Goal: Task Accomplishment & Management: Use online tool/utility

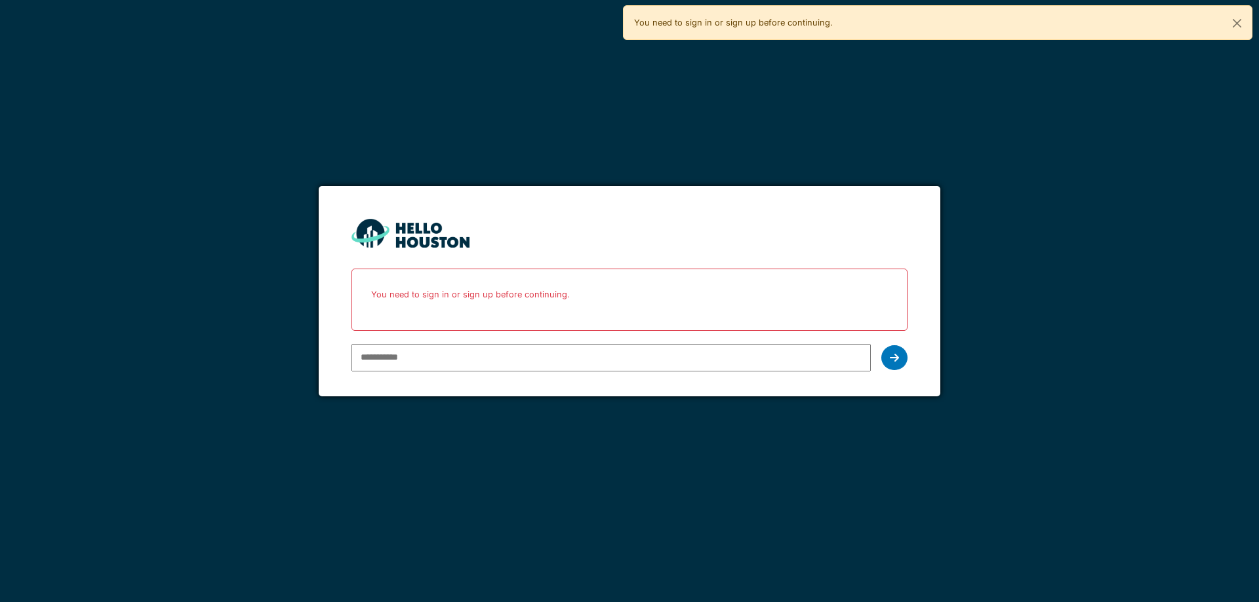
type input "**********"
click at [885, 366] on div at bounding box center [894, 357] width 26 height 25
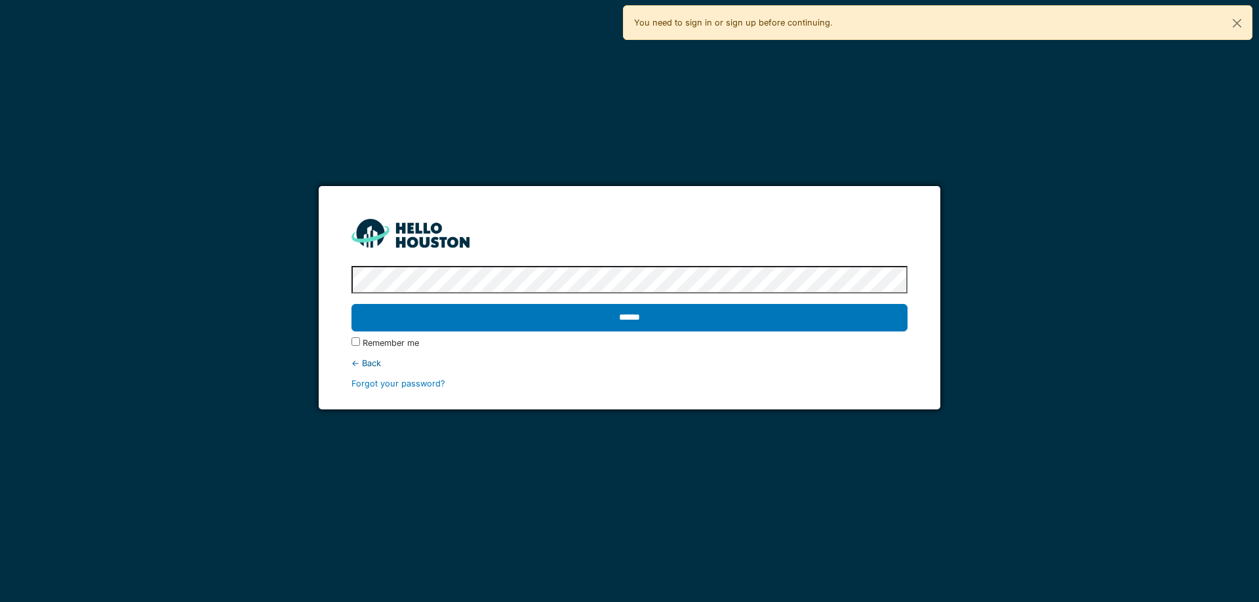
click at [351, 304] on input "******" at bounding box center [628, 318] width 555 height 28
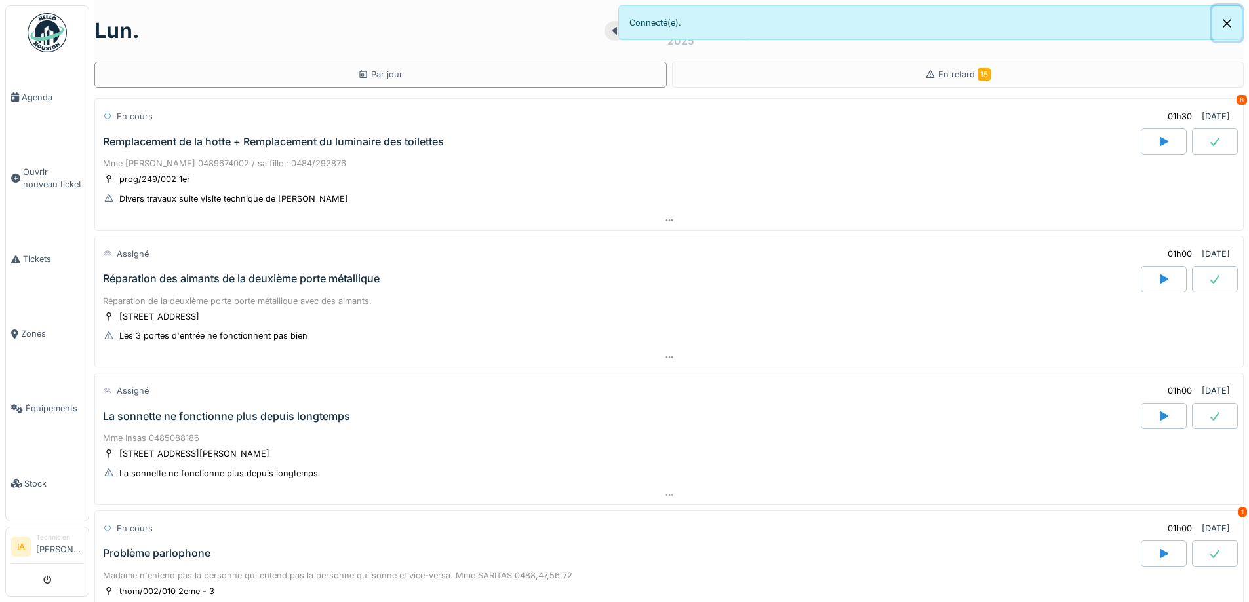
click at [1228, 20] on button "Close" at bounding box center [1226, 23] width 29 height 35
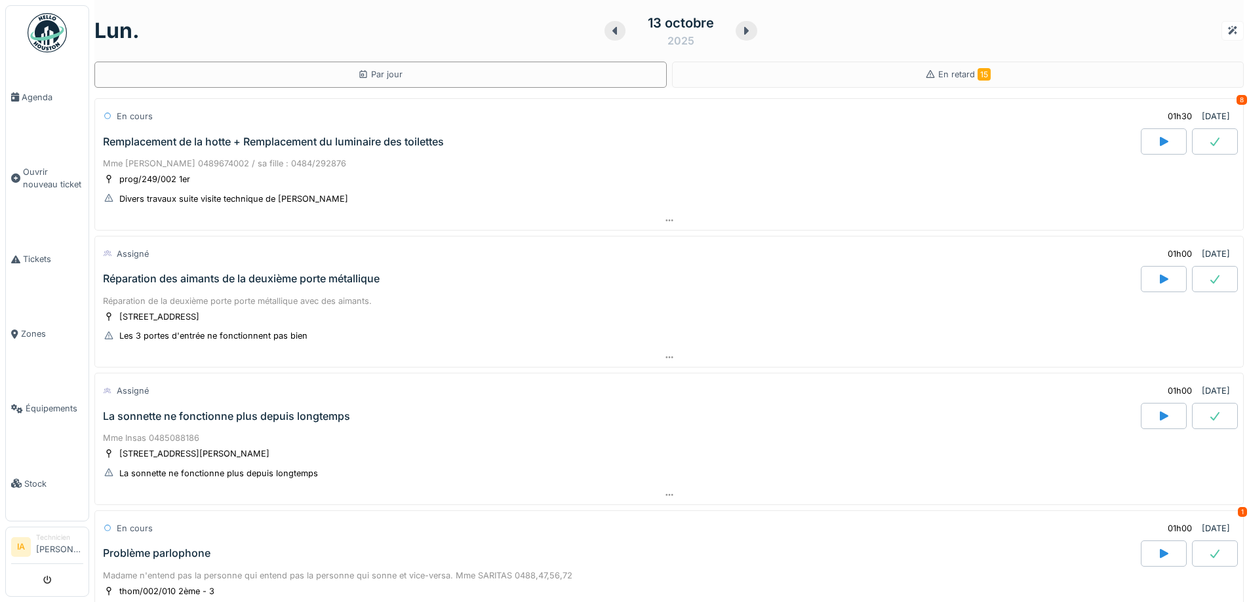
click at [209, 142] on div "Remplacement de la hotte + Remplacement du luminaire des toilettes" at bounding box center [273, 142] width 341 height 12
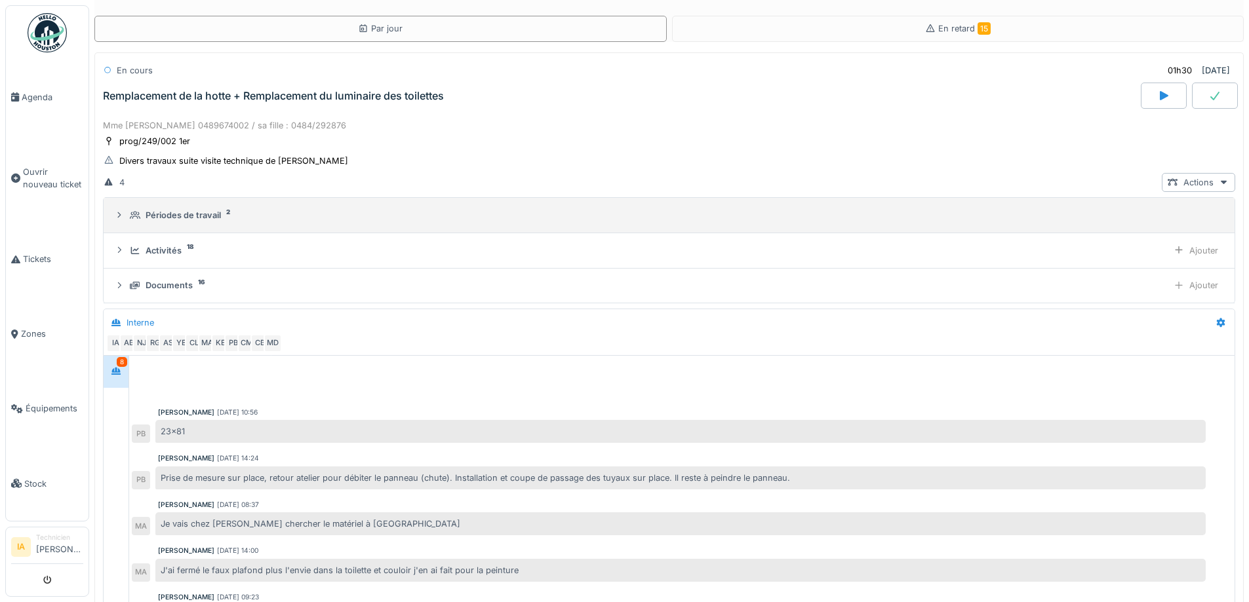
scroll to position [145, 0]
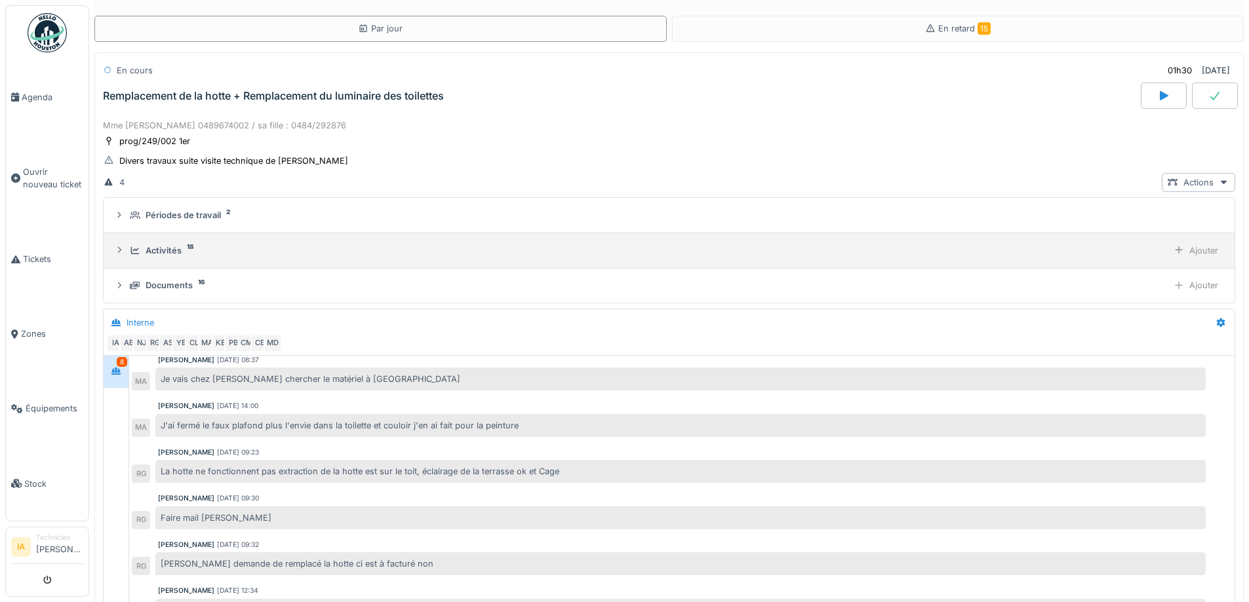
click at [147, 242] on div "Activités 18 Ajouter" at bounding box center [669, 250] width 1110 height 19
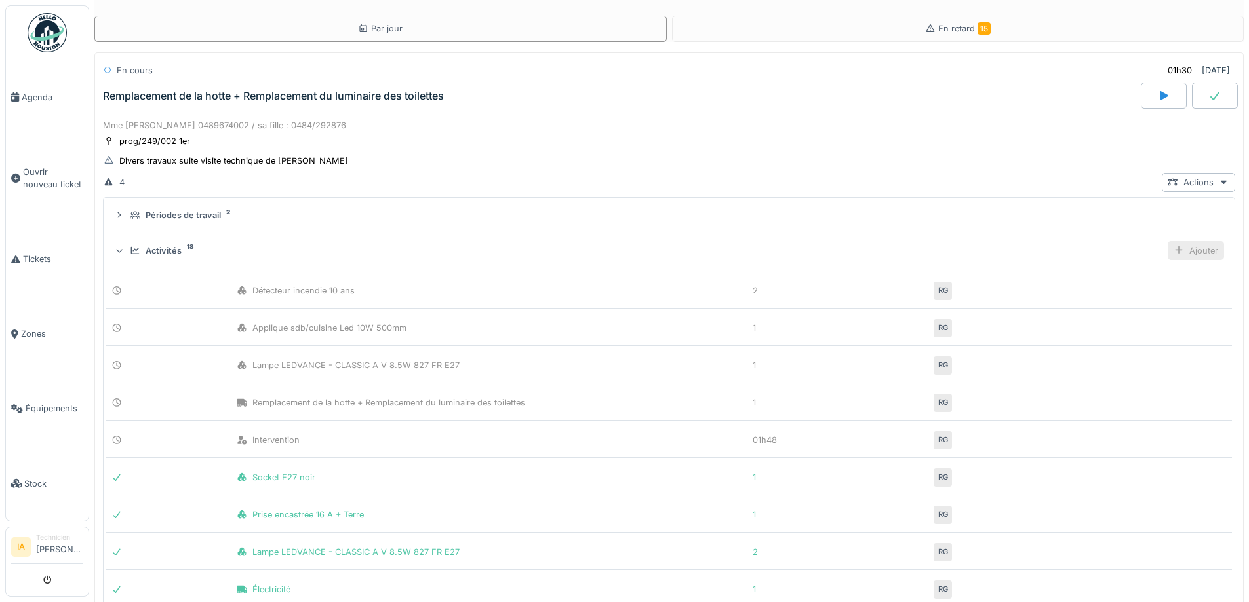
click at [1167, 243] on div "Ajouter" at bounding box center [1195, 250] width 56 height 19
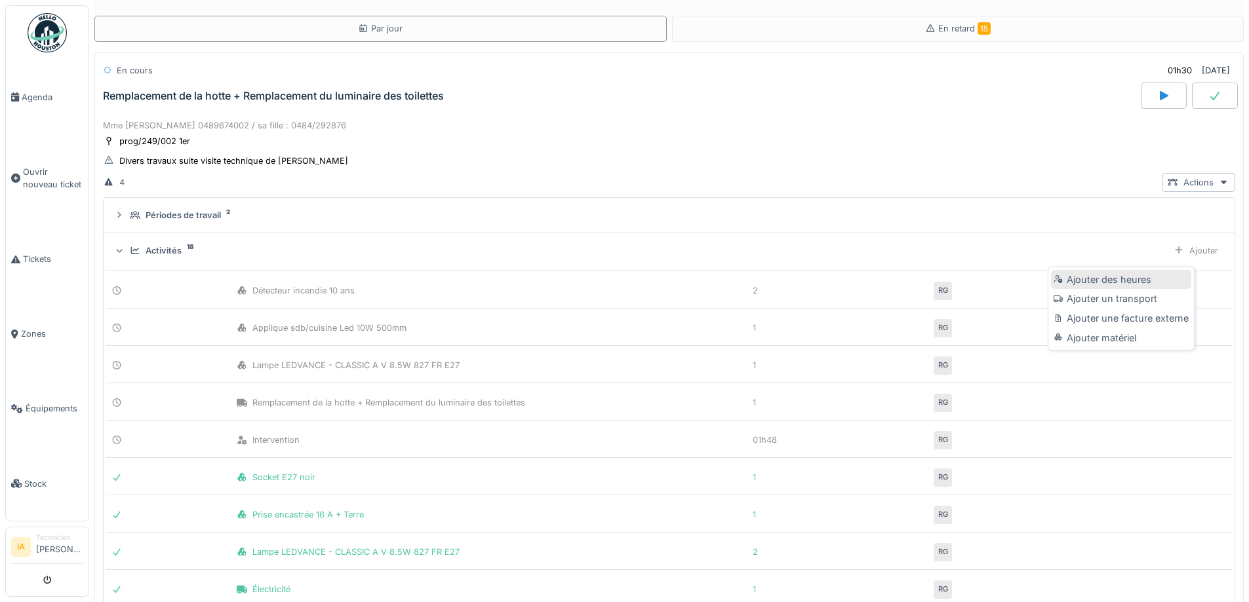
click at [1086, 279] on div "Ajouter des heures" at bounding box center [1121, 280] width 140 height 20
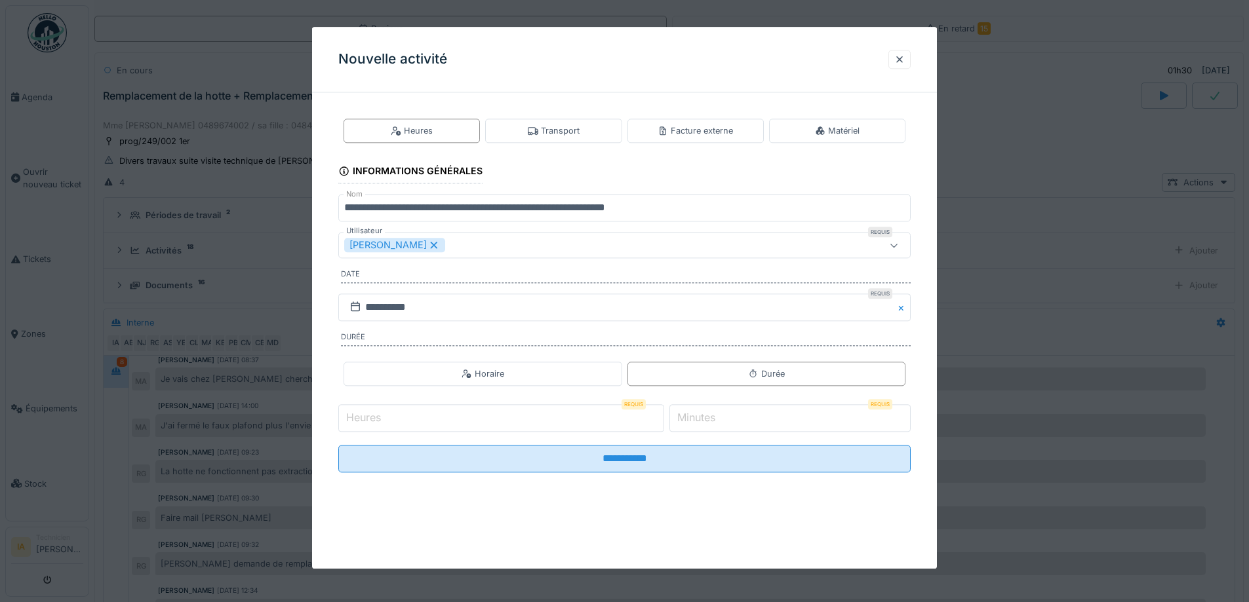
click at [442, 418] on input "Heures" at bounding box center [501, 418] width 326 height 28
type input "*"
click at [706, 420] on label "Minutes" at bounding box center [695, 418] width 43 height 16
click at [706, 420] on input "*" at bounding box center [789, 418] width 241 height 28
type input "**"
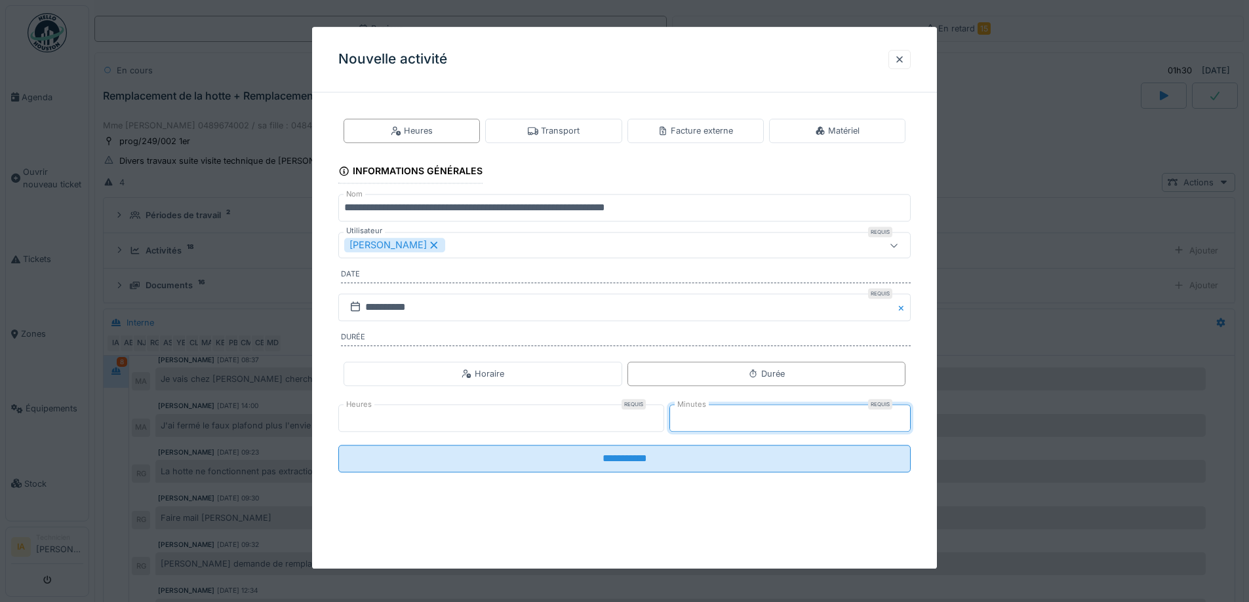
click at [338, 445] on input "**********" at bounding box center [624, 459] width 572 height 28
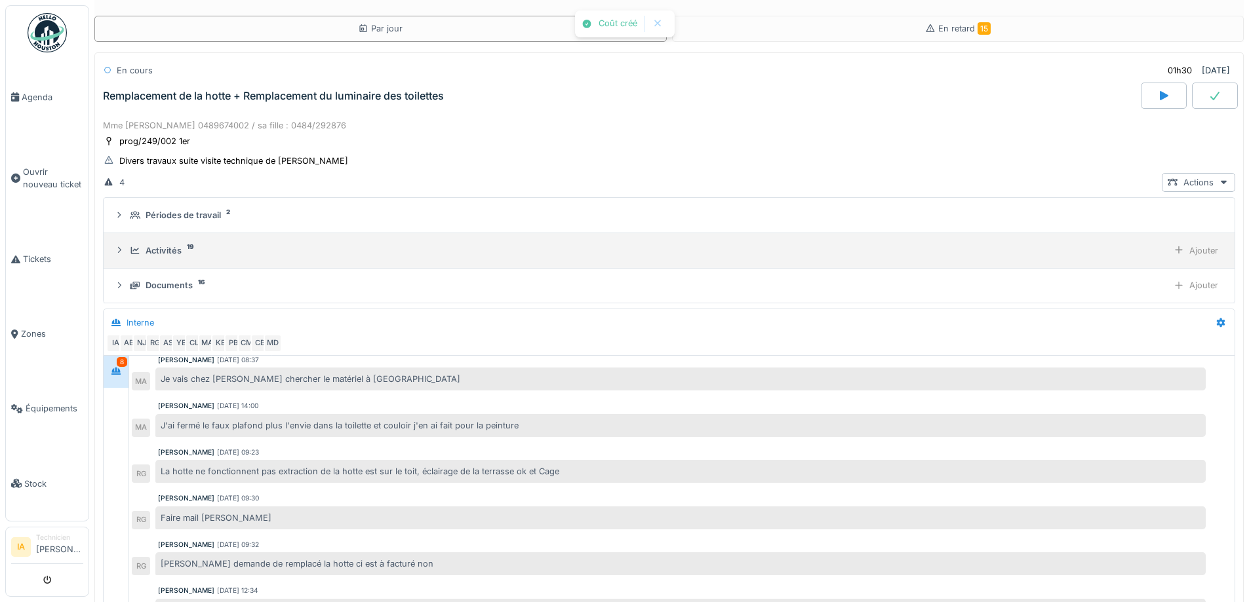
click at [134, 249] on icon at bounding box center [135, 250] width 10 height 9
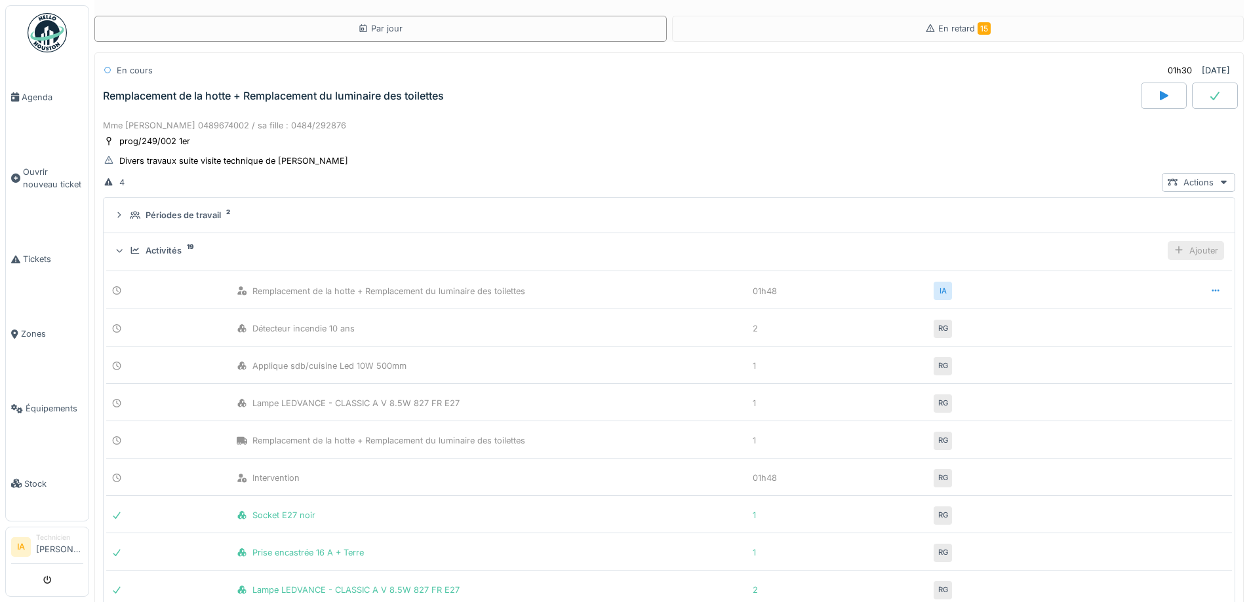
click at [1176, 245] on div "Ajouter" at bounding box center [1195, 250] width 56 height 19
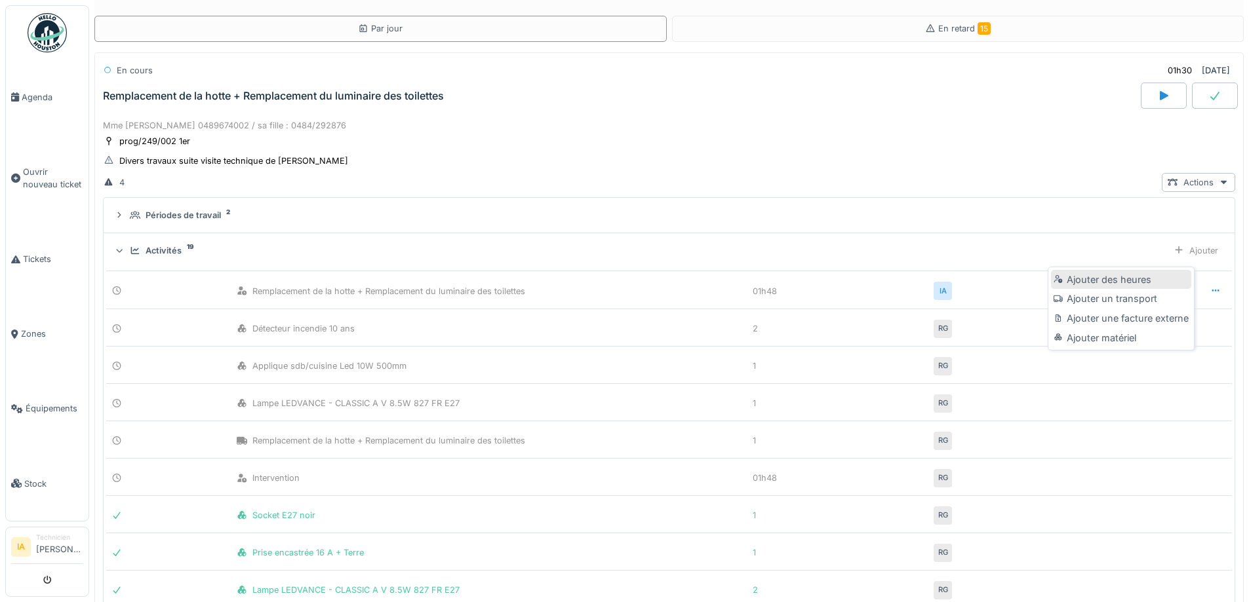
click at [1112, 273] on div "Ajouter des heures" at bounding box center [1121, 280] width 140 height 20
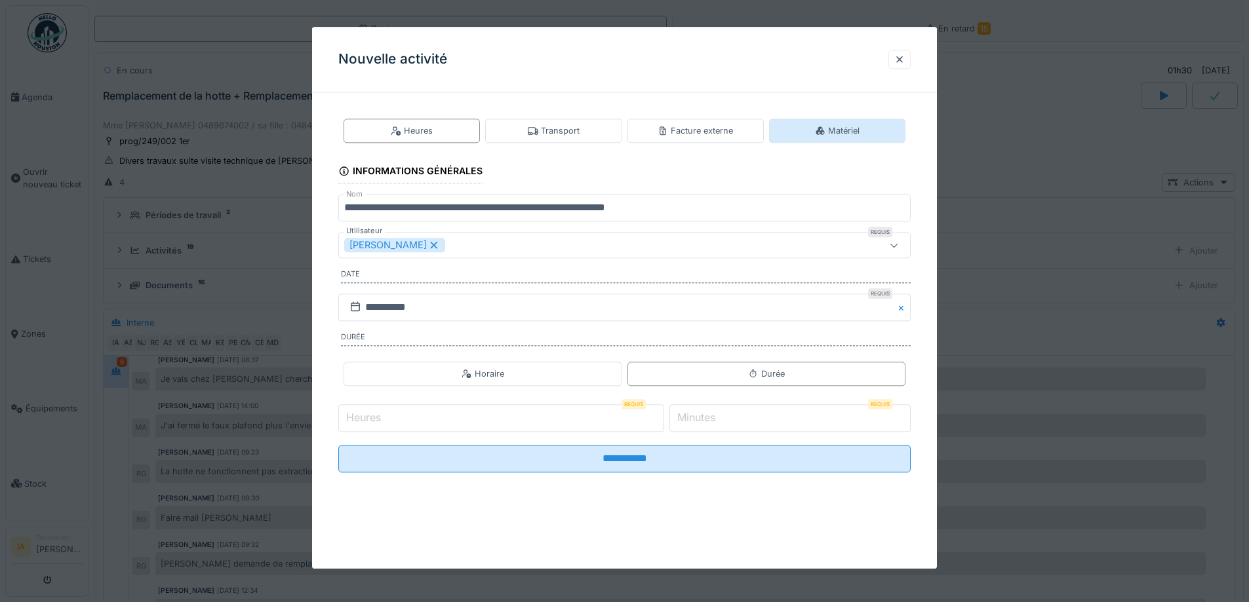
click at [859, 132] on div "Matériel" at bounding box center [837, 131] width 45 height 12
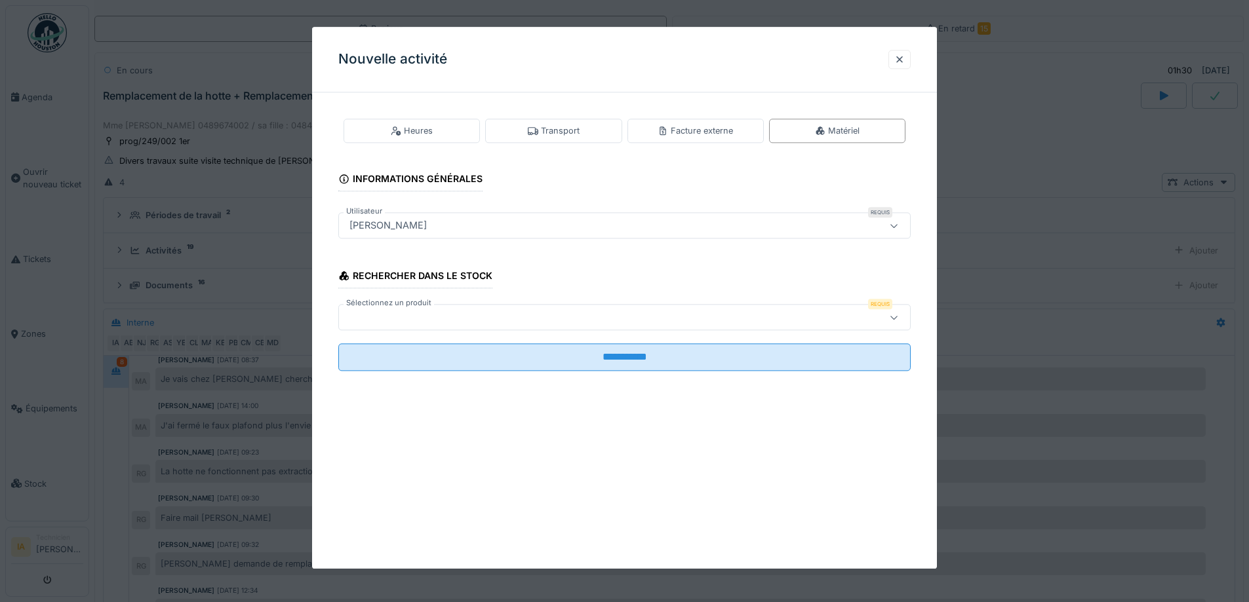
click at [492, 324] on div at bounding box center [591, 318] width 494 height 14
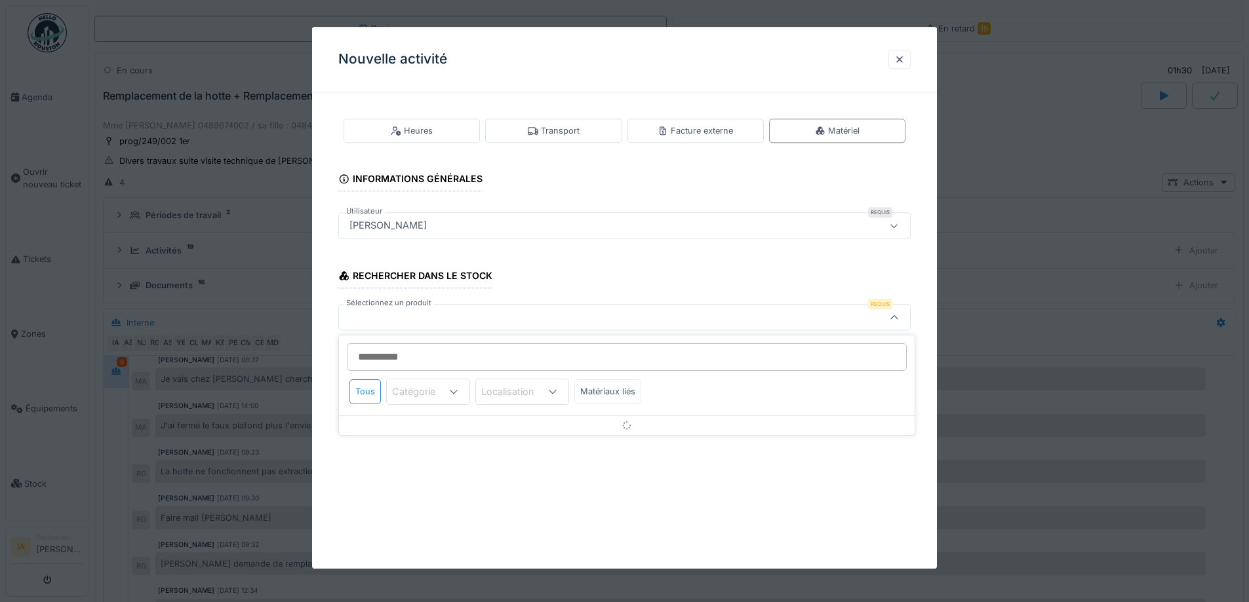
click at [492, 322] on div at bounding box center [591, 318] width 494 height 14
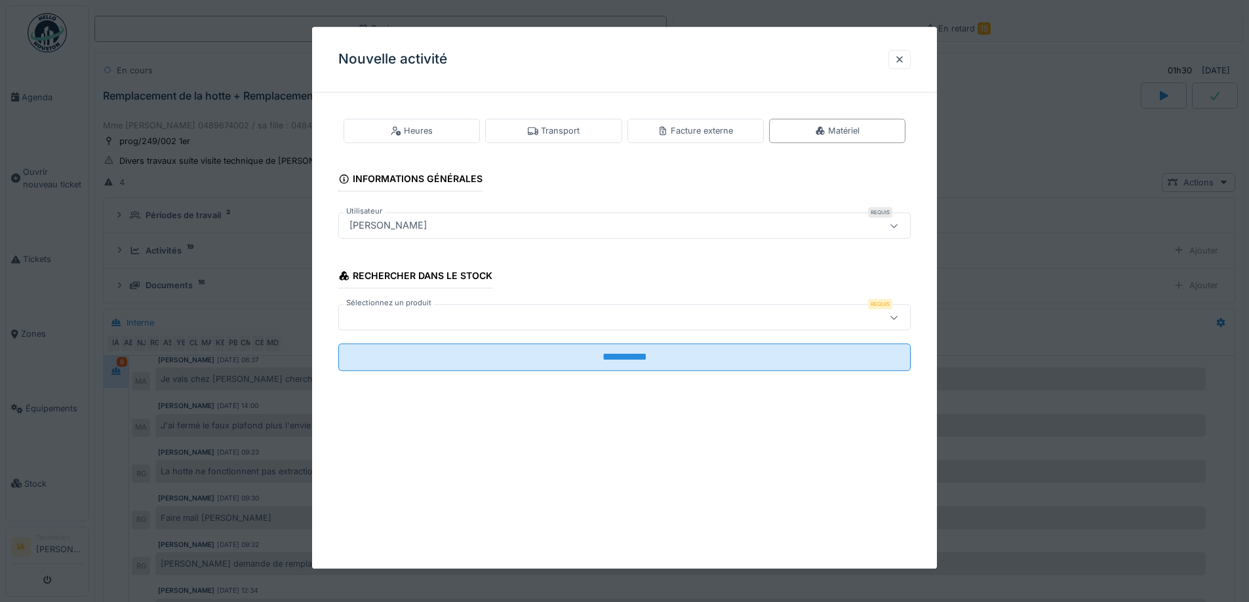
click at [492, 322] on div at bounding box center [591, 318] width 494 height 14
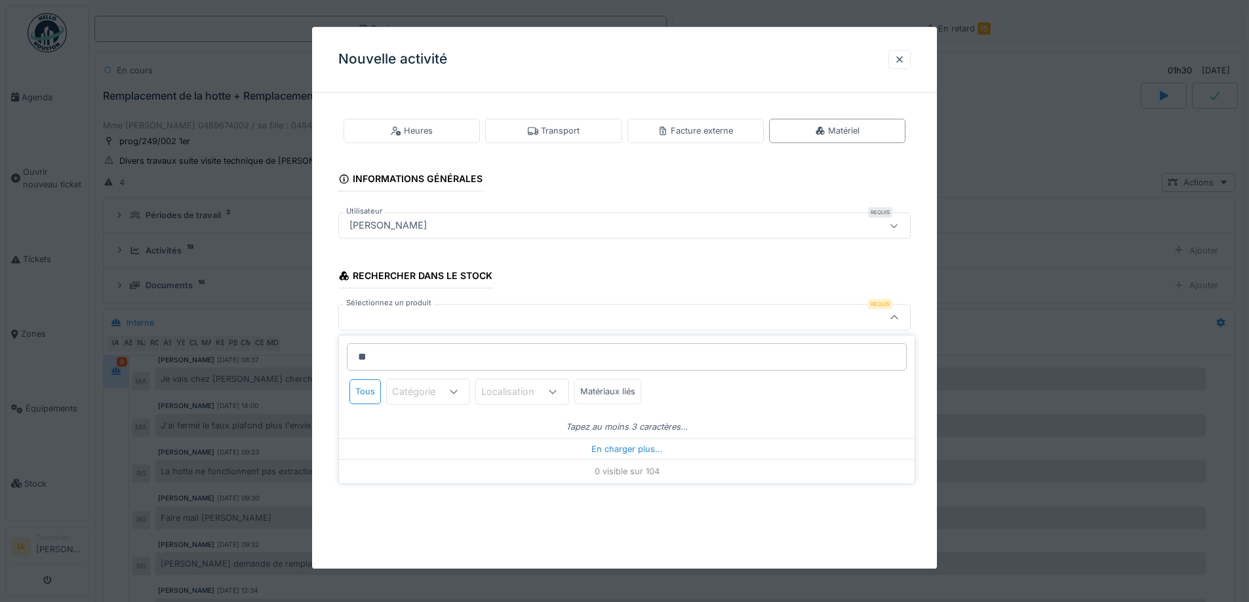
type input "***"
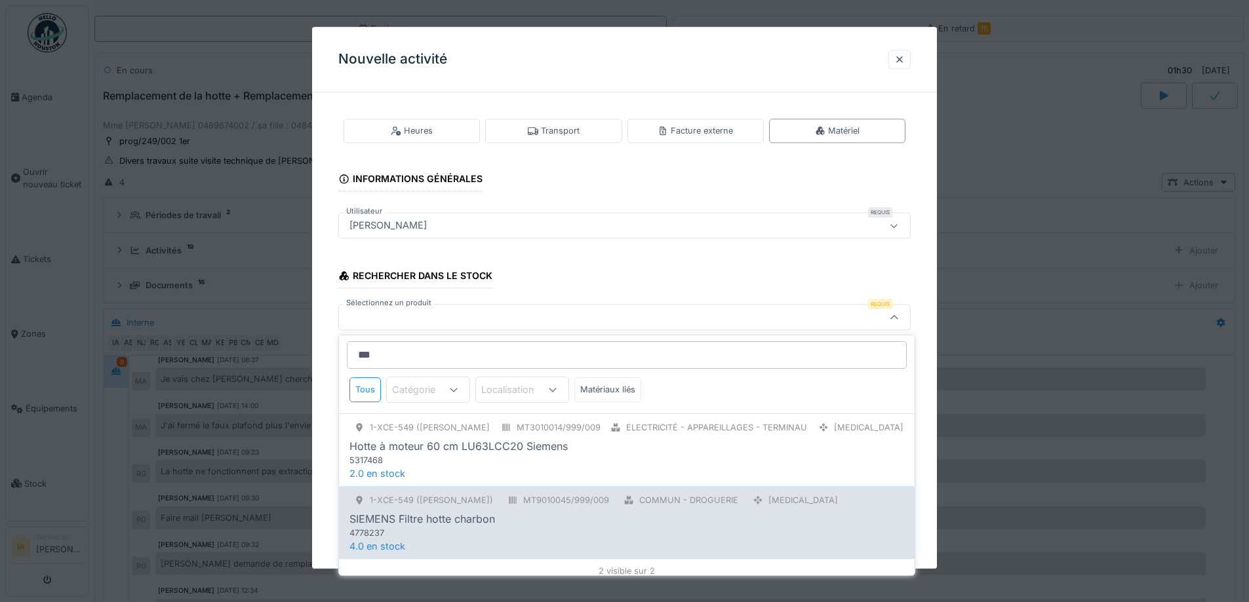
scroll to position [0, 0]
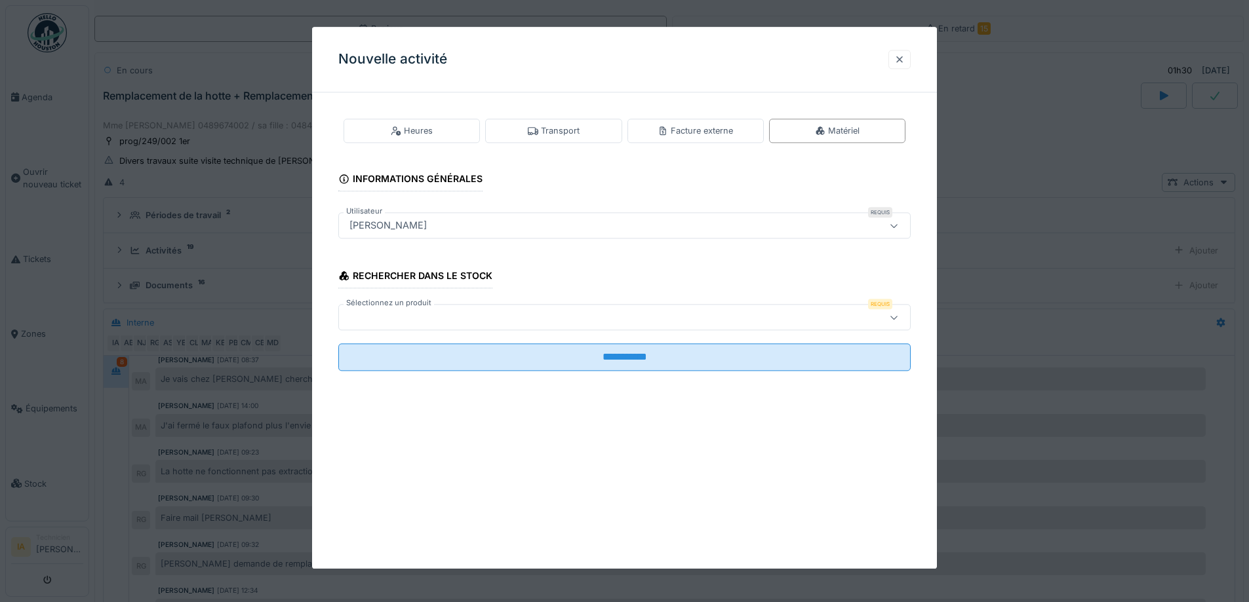
click at [905, 55] on div at bounding box center [899, 59] width 10 height 12
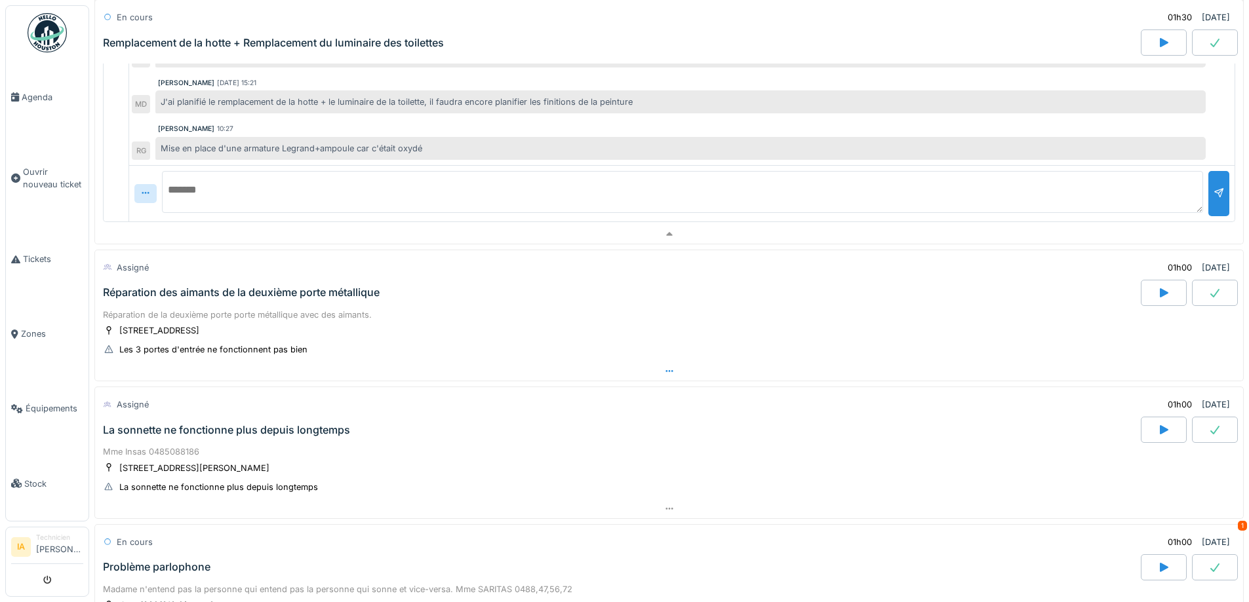
scroll to position [570, 0]
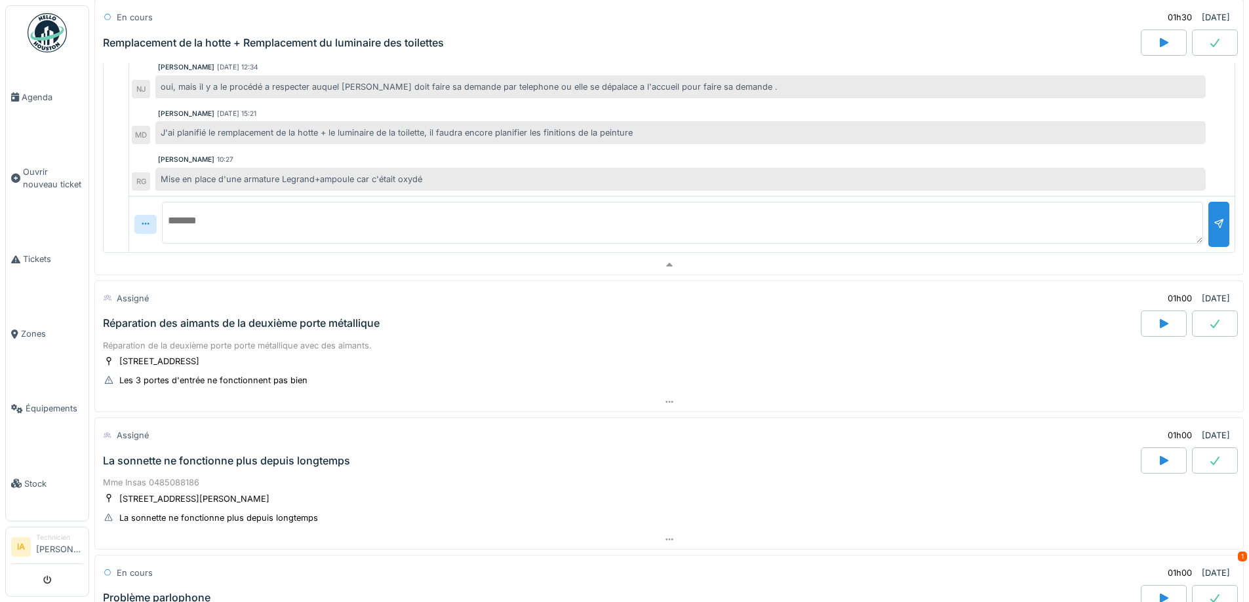
click at [385, 224] on textarea at bounding box center [682, 223] width 1041 height 42
type textarea "**********"
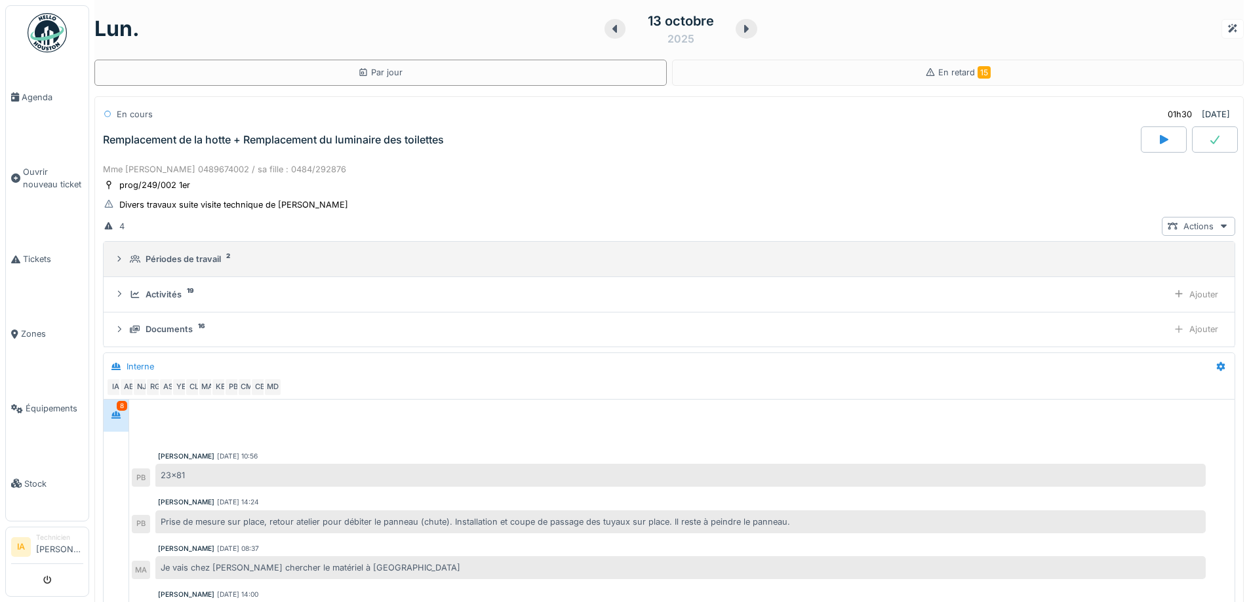
scroll to position [0, 0]
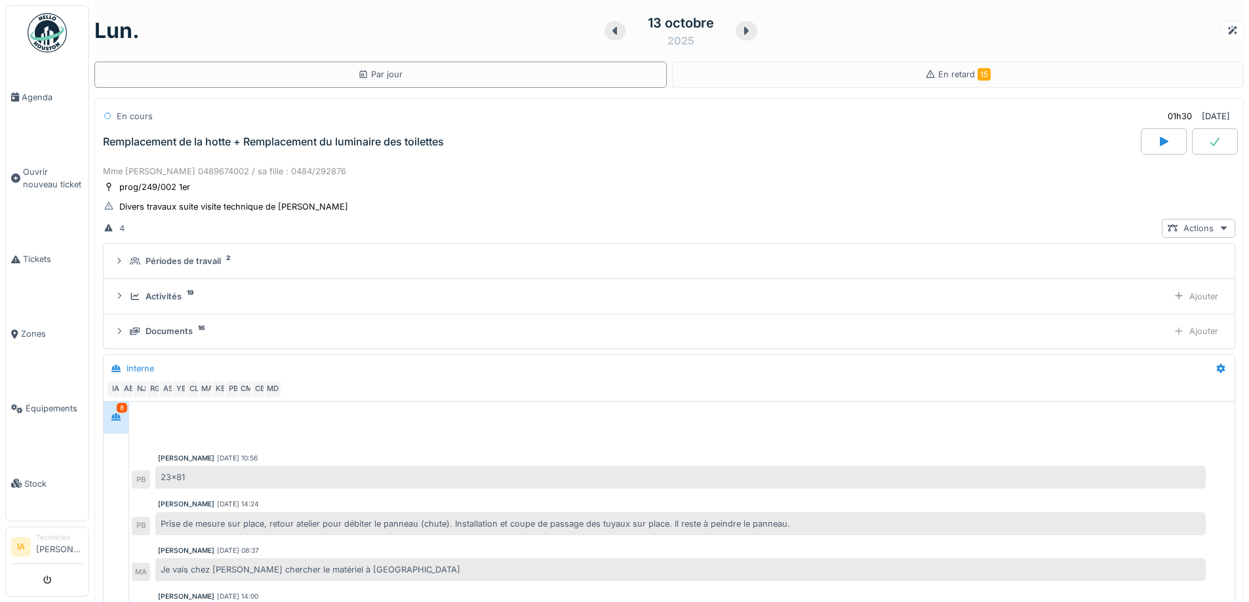
click at [229, 144] on div "Remplacement de la hotte + Remplacement du luminaire des toilettes" at bounding box center [273, 142] width 341 height 12
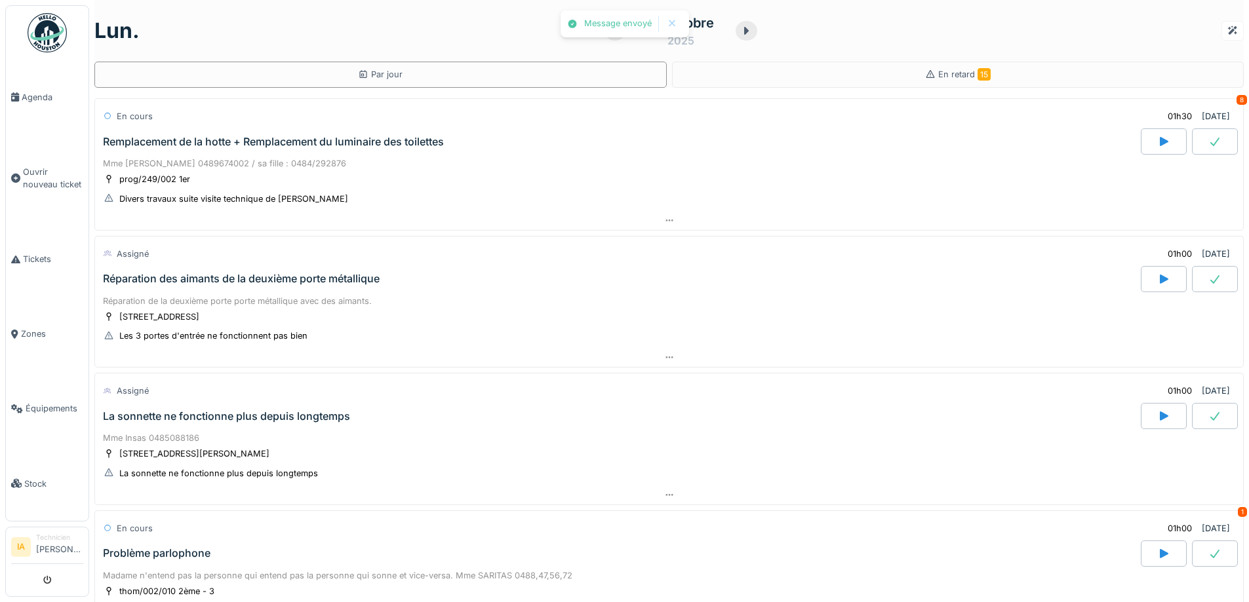
scroll to position [66, 0]
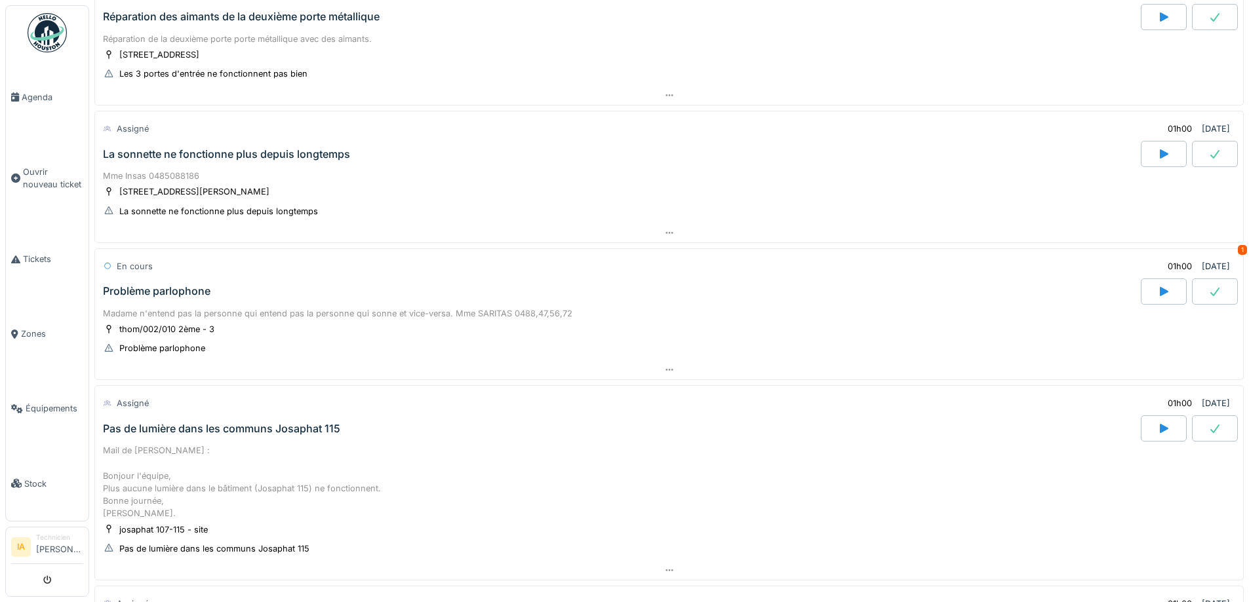
click at [176, 290] on div "Problème parlophone" at bounding box center [156, 291] width 107 height 12
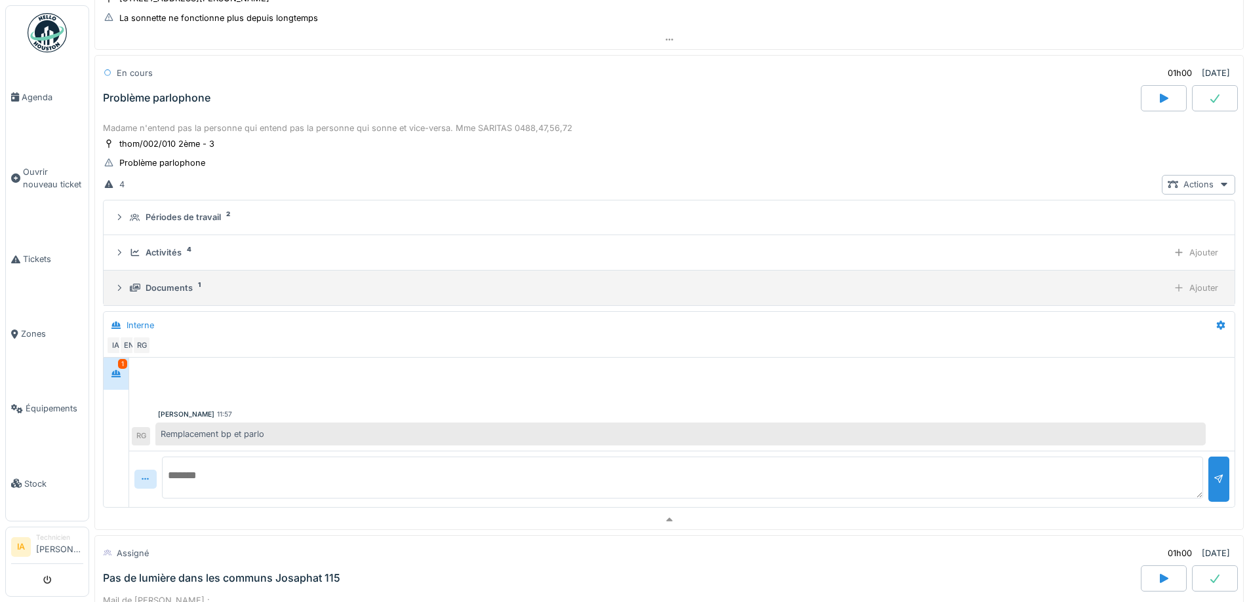
scroll to position [458, 0]
click at [155, 293] on div "Documents 1 Ajouter" at bounding box center [669, 285] width 1110 height 19
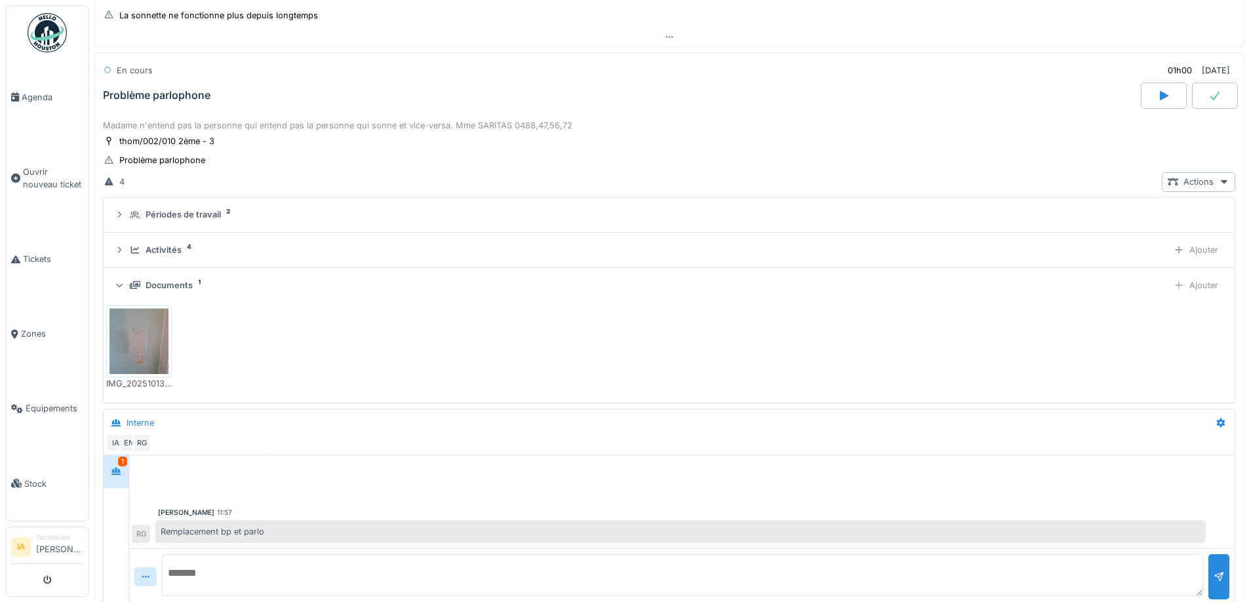
click at [156, 291] on div "Documents" at bounding box center [169, 285] width 47 height 12
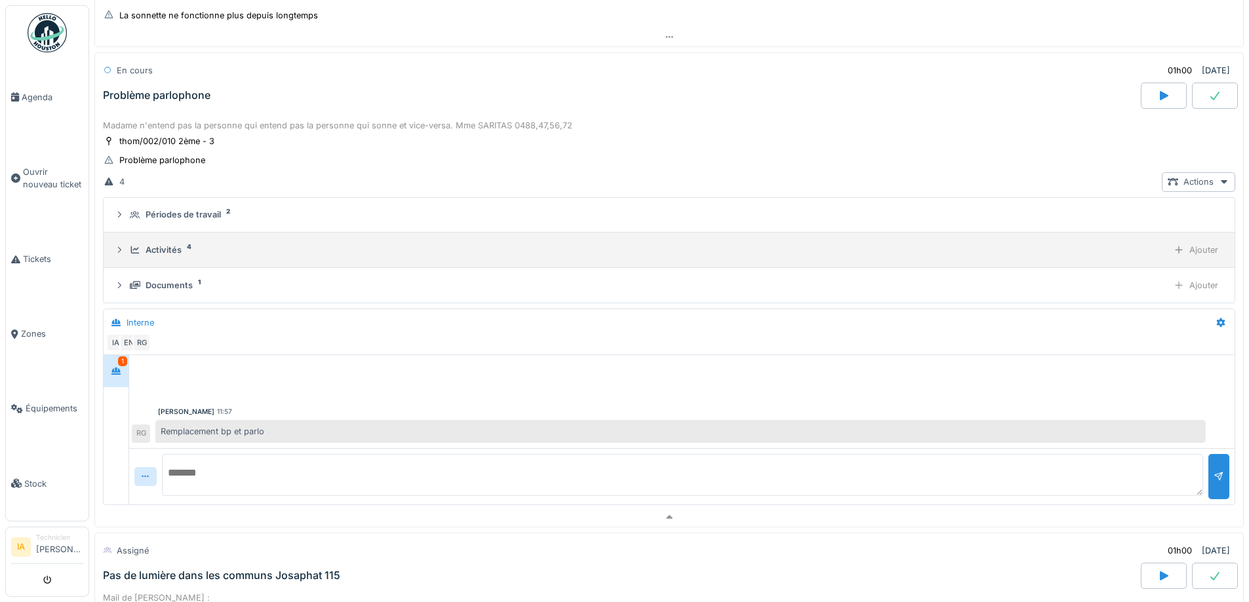
click at [164, 256] on div "Activités" at bounding box center [164, 250] width 36 height 12
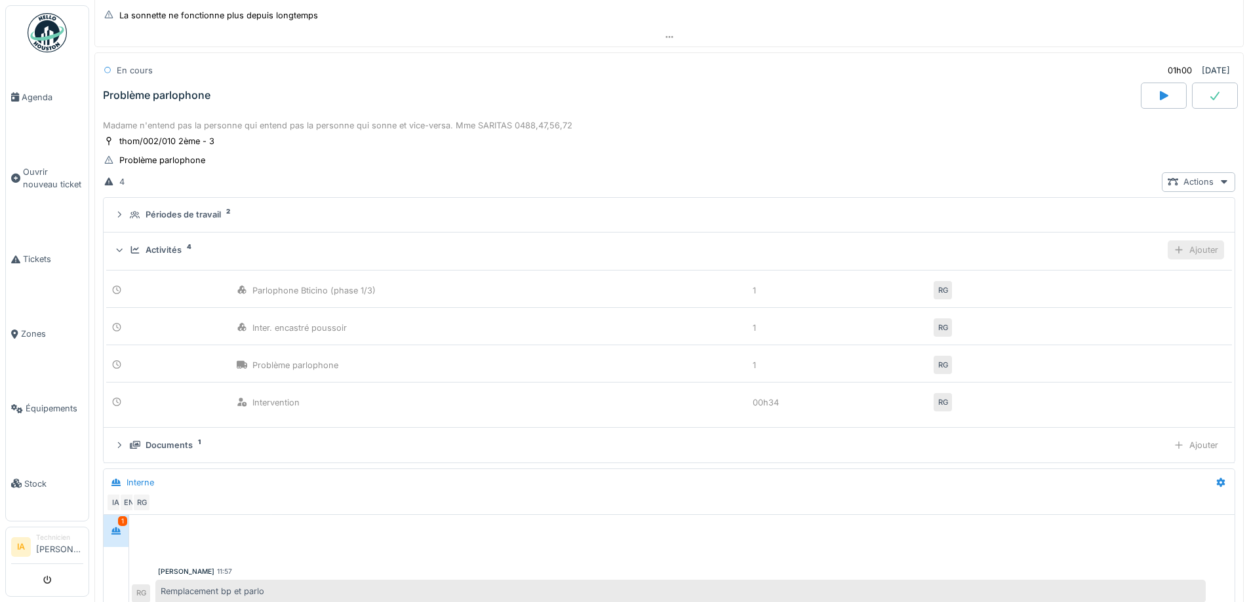
click at [1186, 244] on div "Ajouter" at bounding box center [1195, 250] width 56 height 19
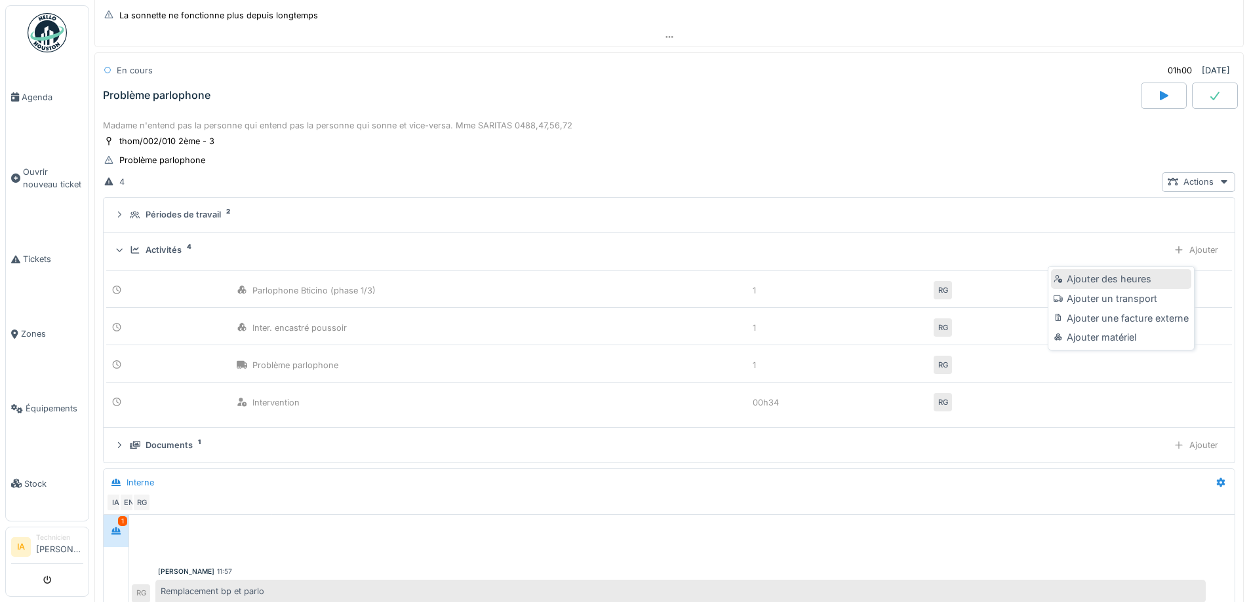
click at [1151, 277] on div "Ajouter des heures" at bounding box center [1121, 279] width 140 height 20
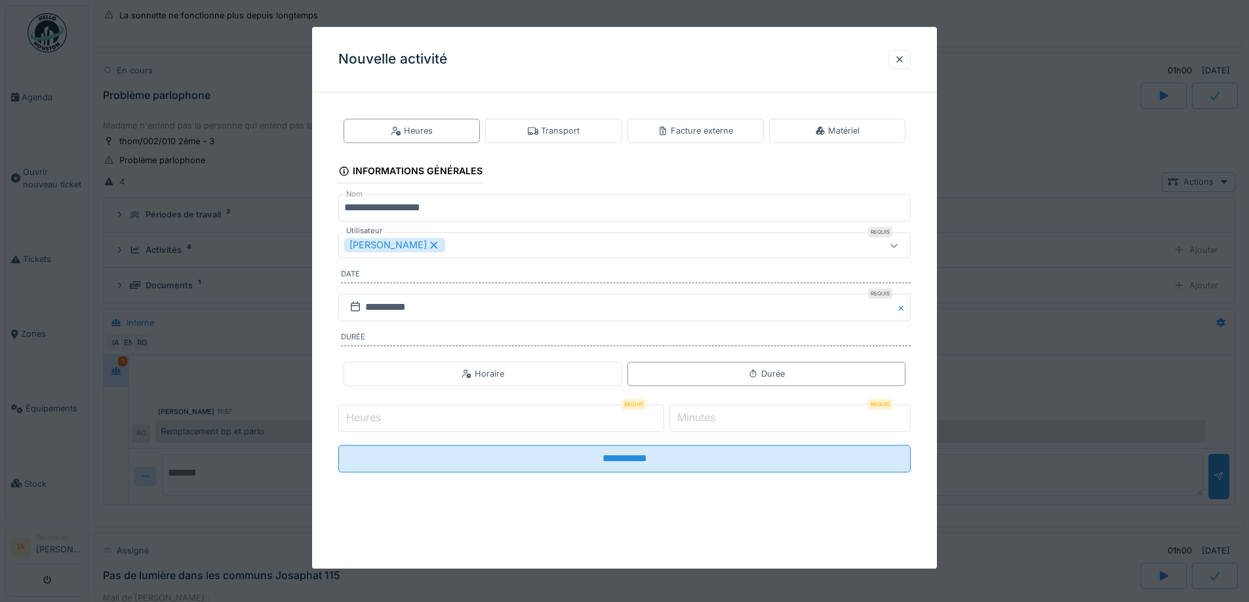
click at [509, 418] on input "Heures" at bounding box center [501, 418] width 326 height 28
type input "*"
click at [745, 431] on input "*" at bounding box center [789, 418] width 241 height 28
type input "**"
click at [338, 445] on input "**********" at bounding box center [624, 459] width 572 height 28
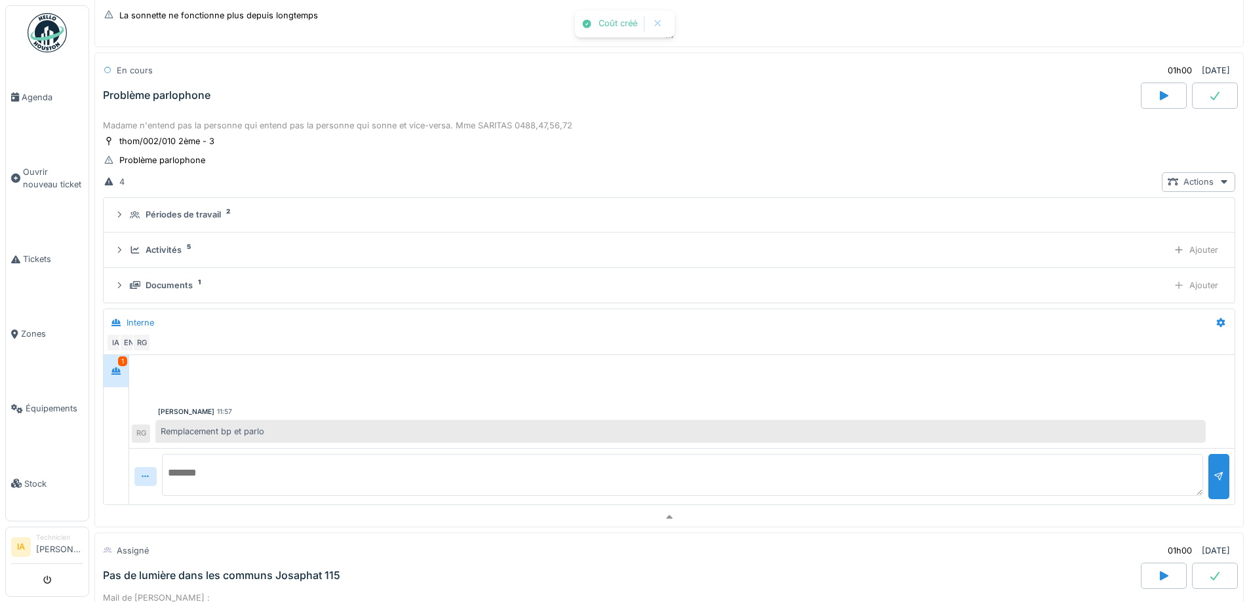
scroll to position [393, 0]
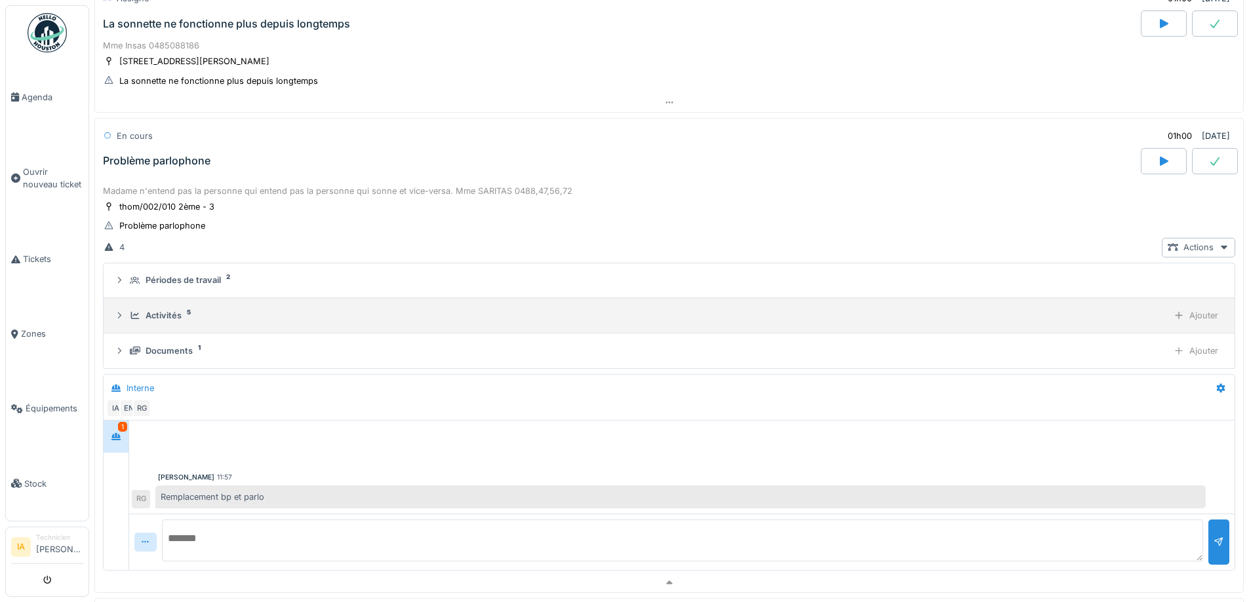
click at [153, 311] on div "Activités" at bounding box center [164, 315] width 36 height 12
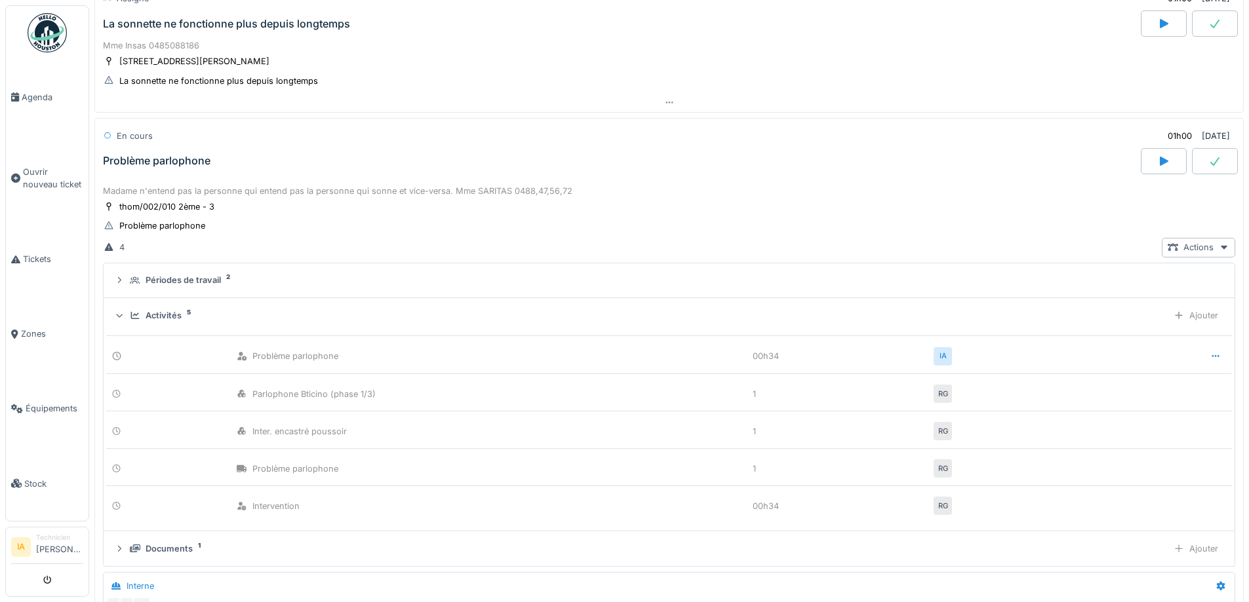
click at [153, 311] on div "Activités" at bounding box center [164, 315] width 36 height 12
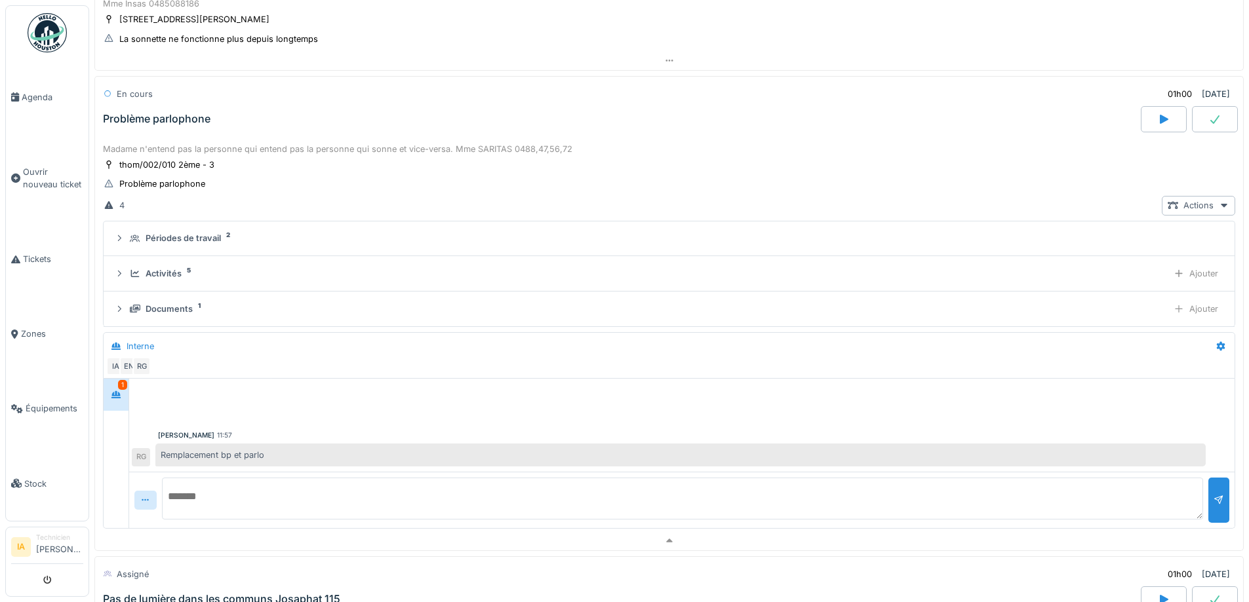
scroll to position [458, 0]
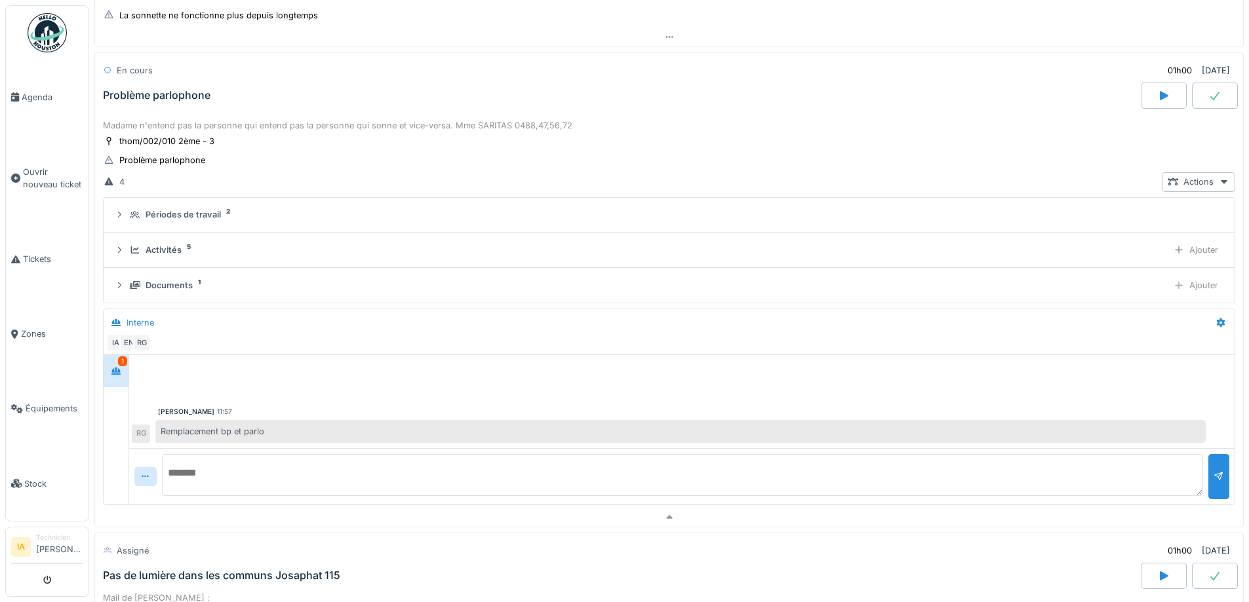
click at [254, 462] on textarea at bounding box center [682, 475] width 1041 height 42
type textarea "**********"
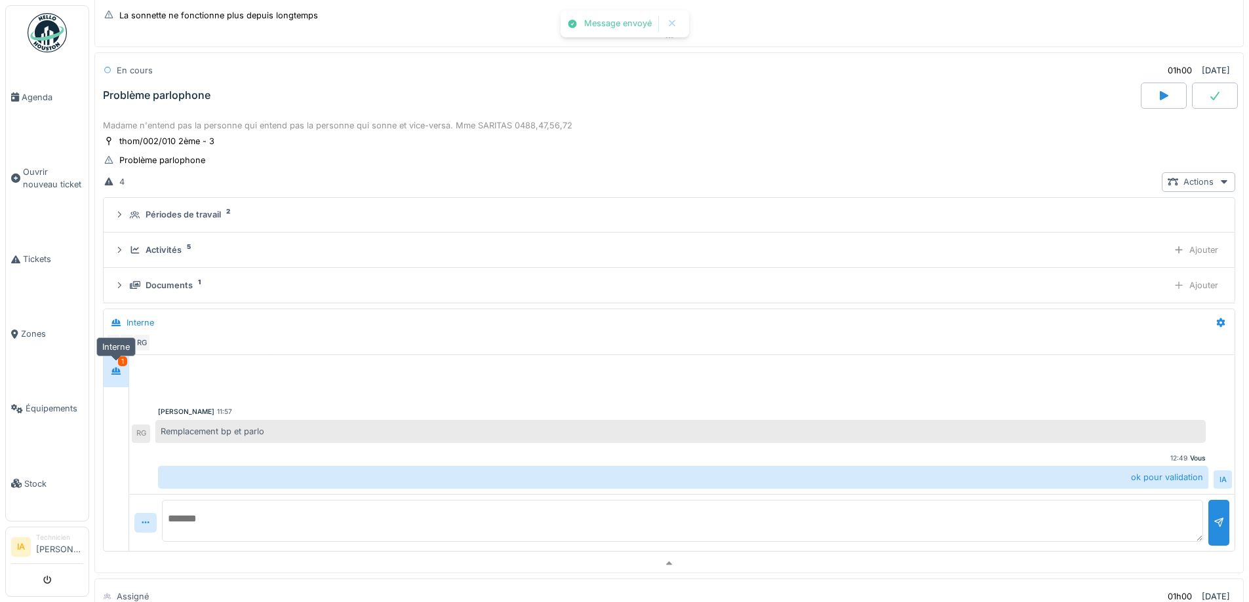
click at [112, 368] on icon at bounding box center [116, 371] width 10 height 9
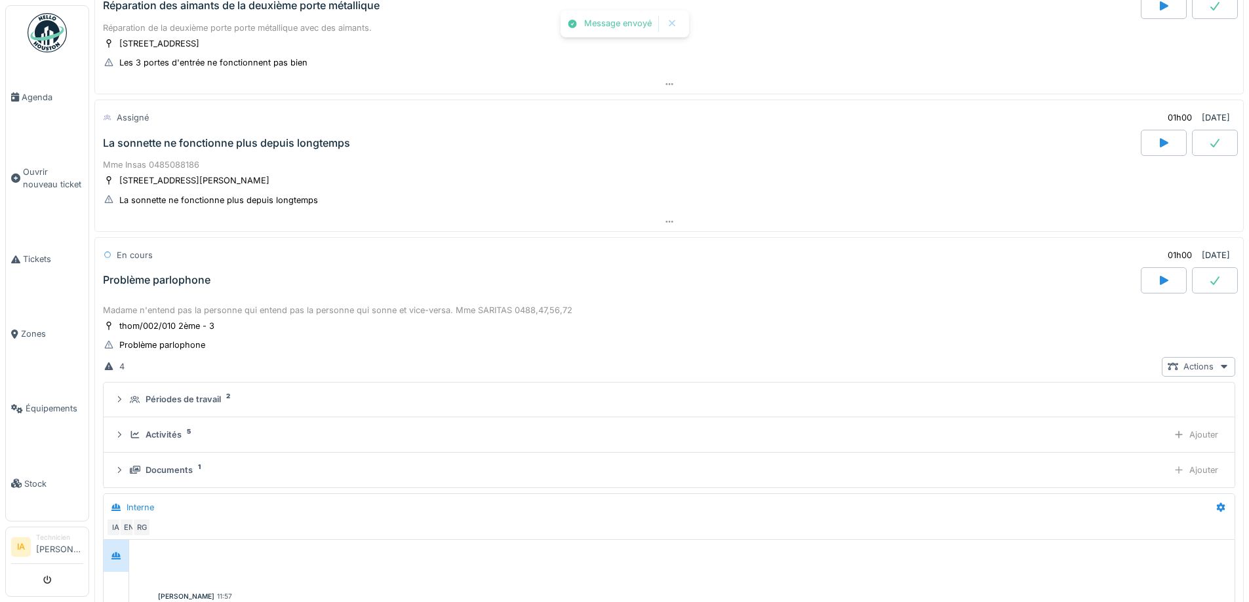
scroll to position [262, 0]
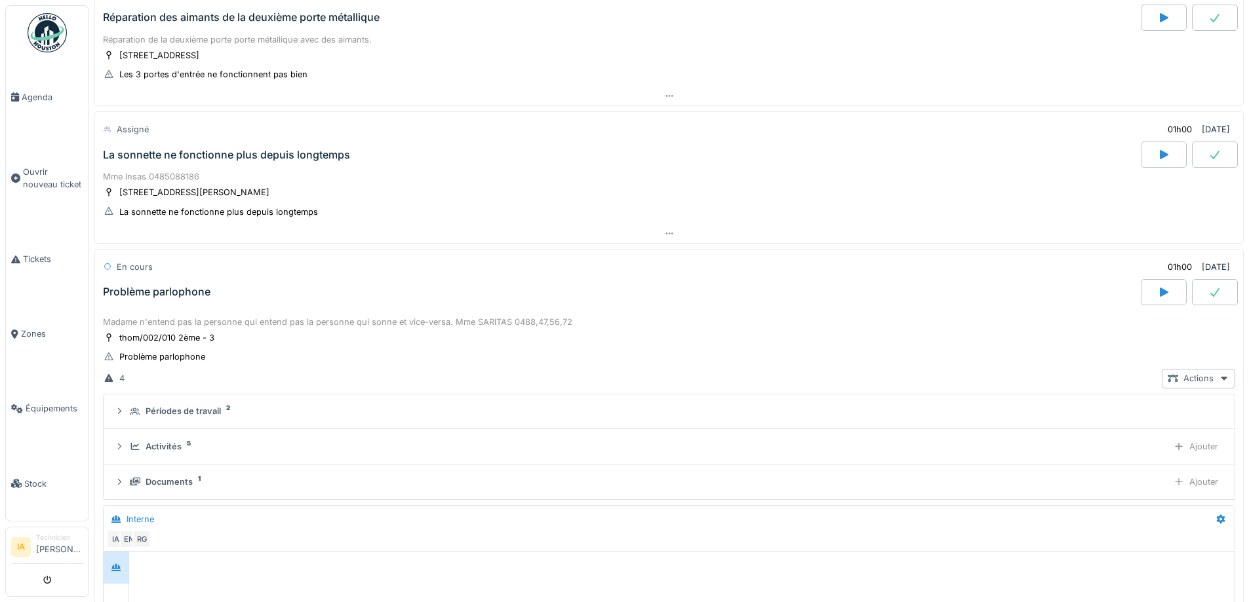
click at [1192, 291] on div at bounding box center [1215, 292] width 46 height 26
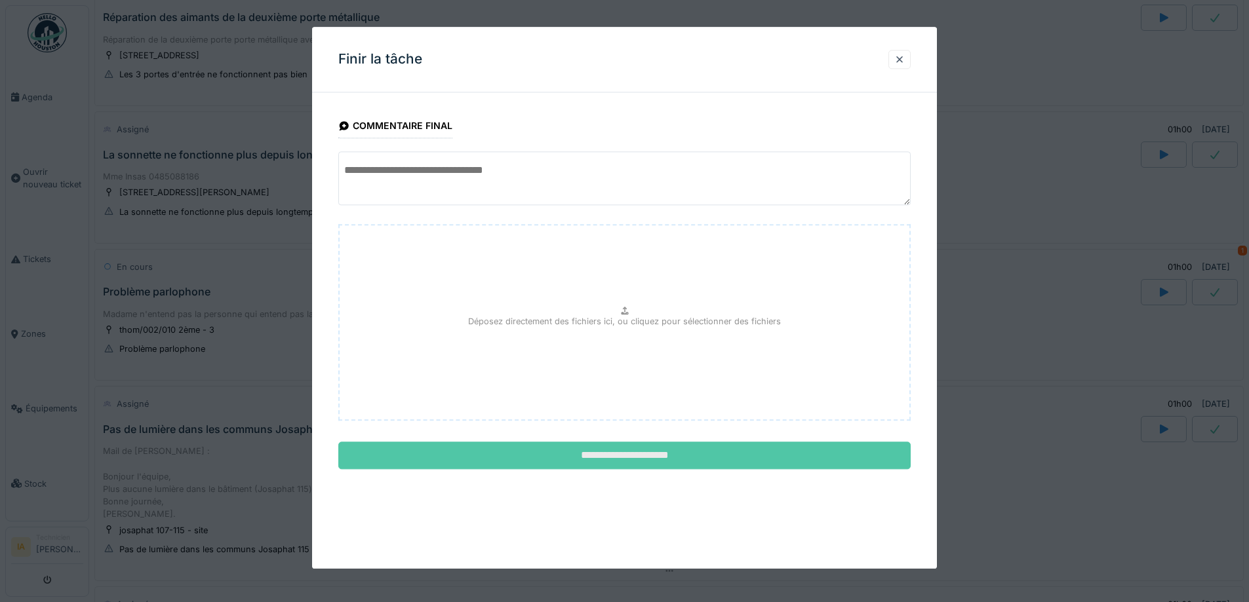
click at [595, 446] on input "**********" at bounding box center [624, 456] width 572 height 28
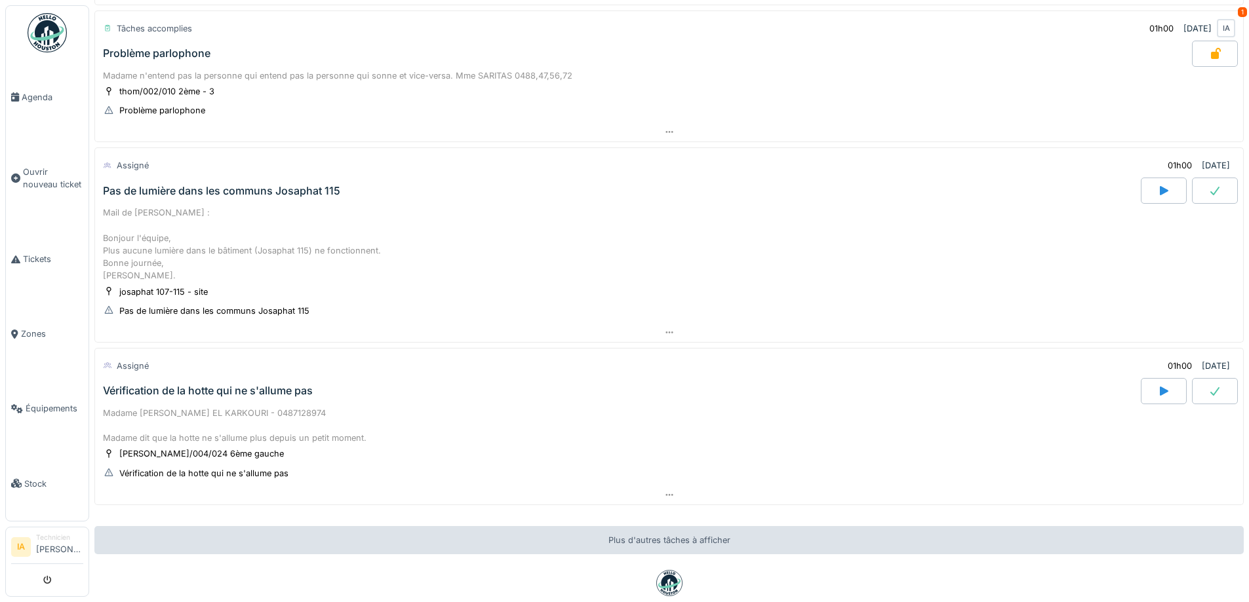
scroll to position [524, 0]
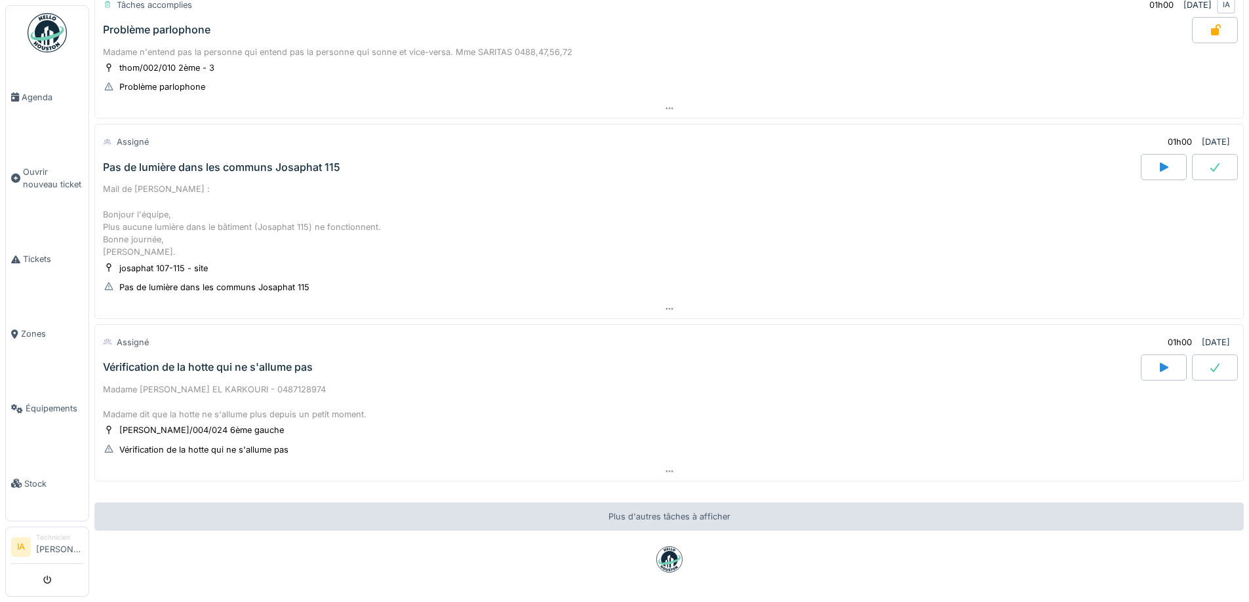
click at [180, 387] on div "Madame [PERSON_NAME] EL KARKOURI - 0487128974 Madame dit que la hotte ne s'allu…" at bounding box center [669, 402] width 1132 height 38
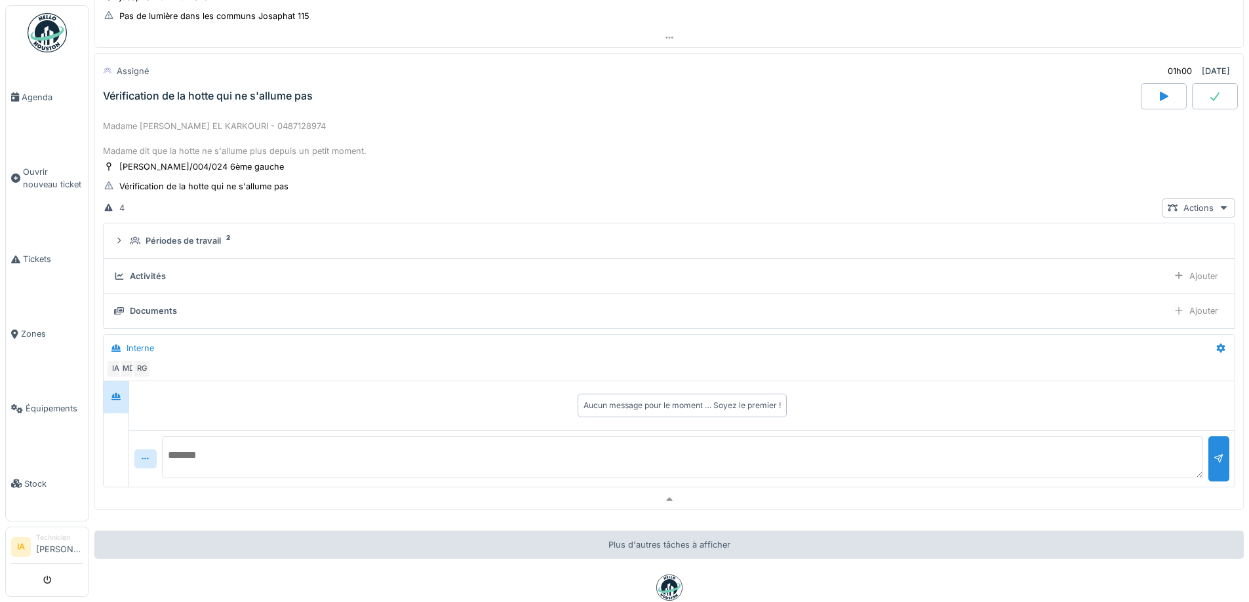
scroll to position [796, 0]
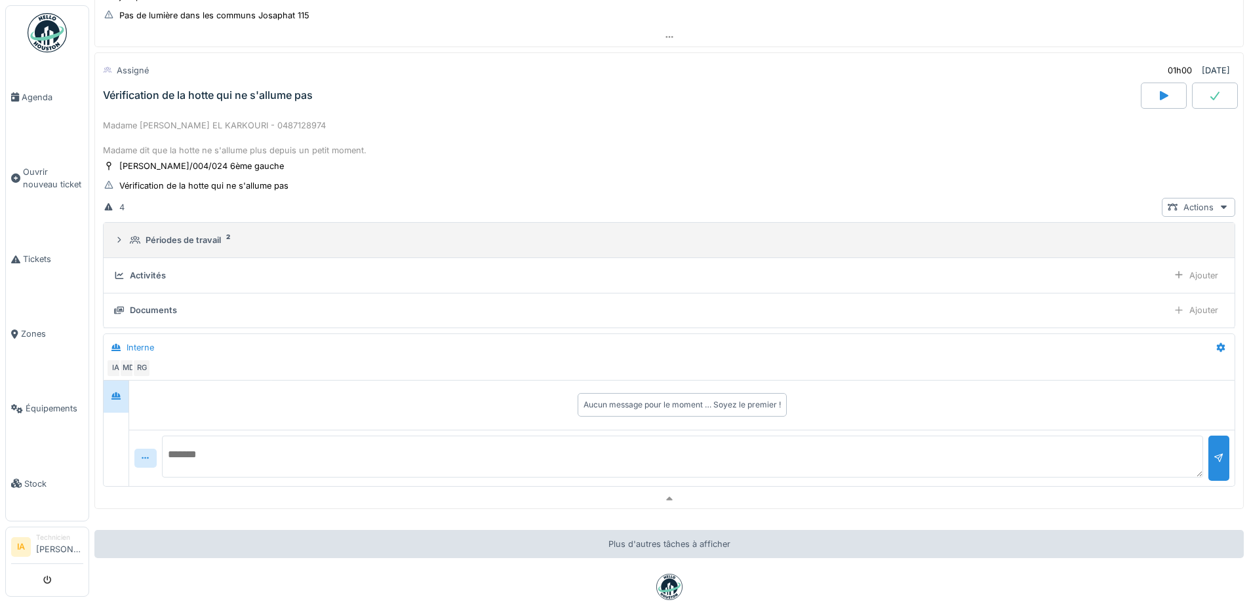
click at [191, 246] on div "Périodes de travail" at bounding box center [183, 240] width 75 height 12
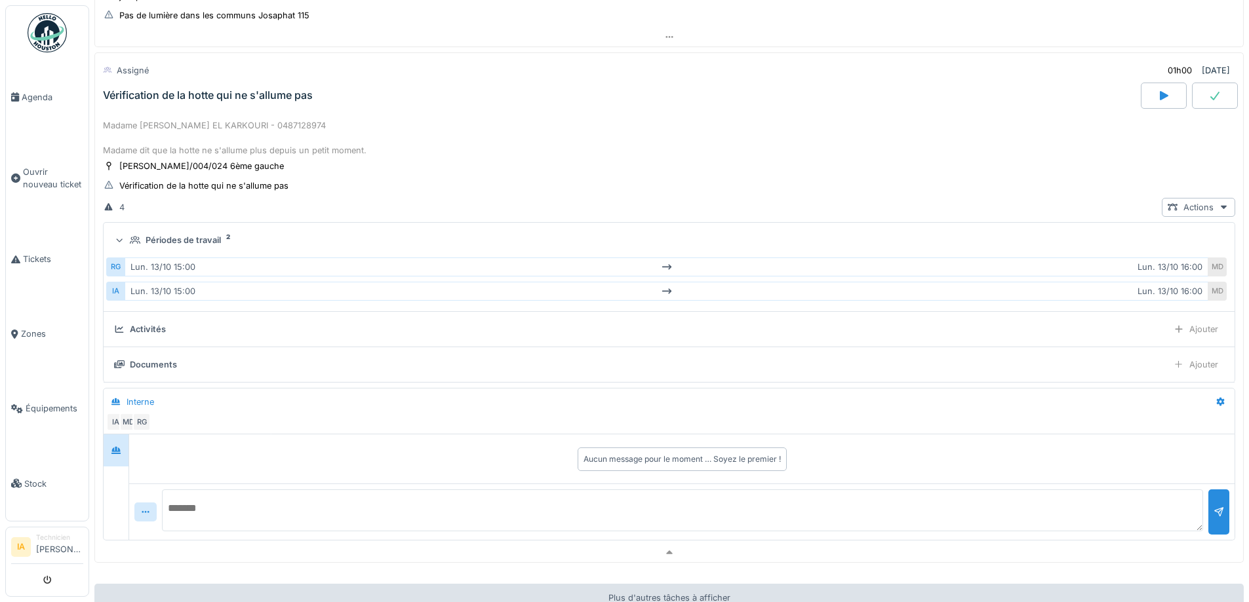
click at [191, 246] on div "Périodes de travail" at bounding box center [183, 240] width 75 height 12
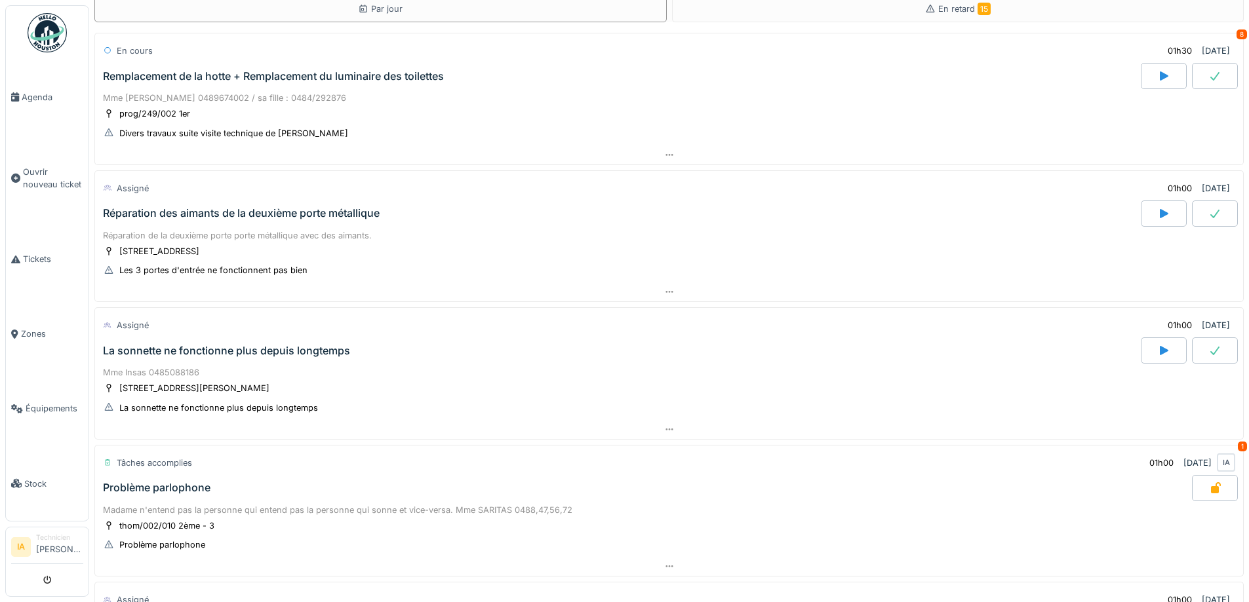
scroll to position [197, 0]
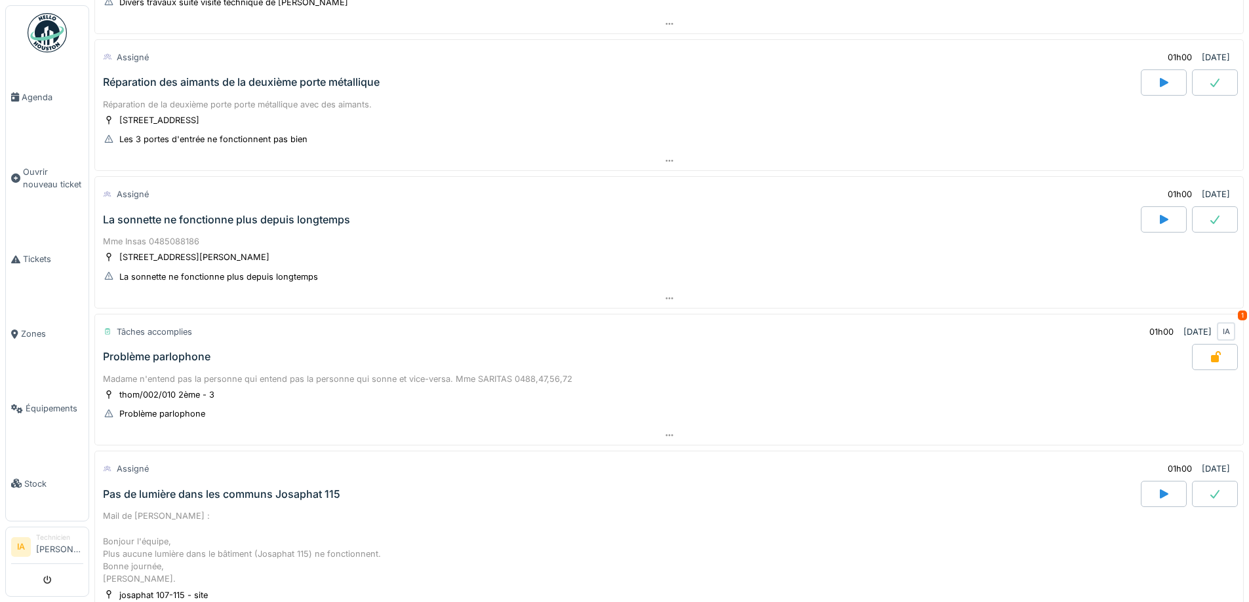
click at [267, 81] on div "Réparation des aimants de la deuxième porte métallique" at bounding box center [241, 82] width 277 height 12
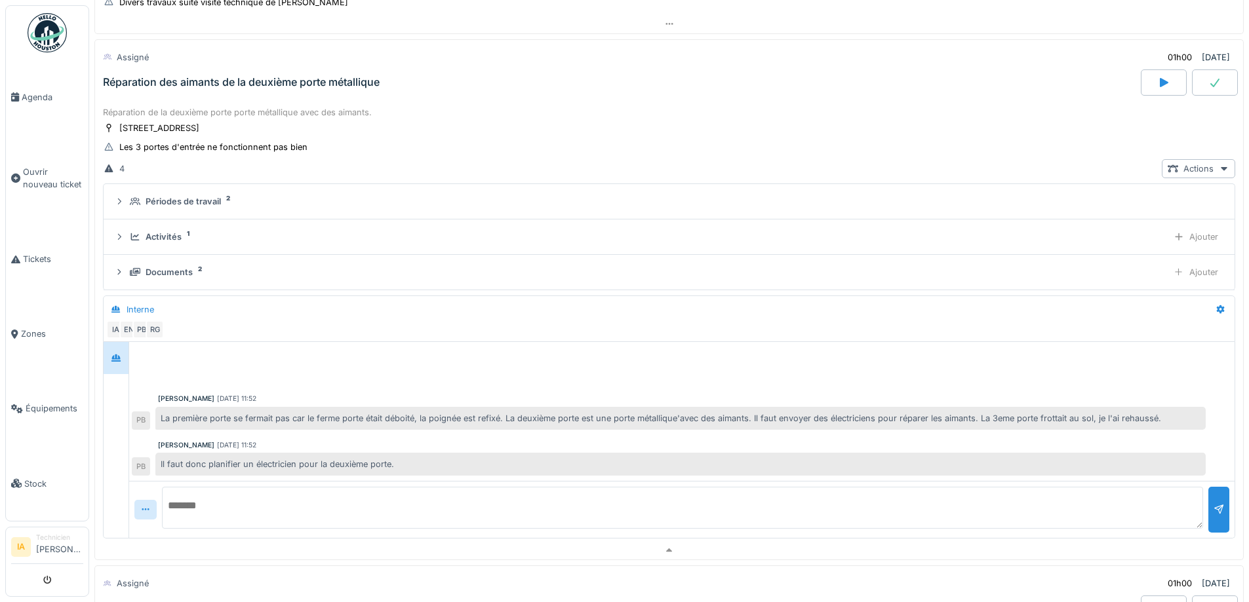
scroll to position [184, 0]
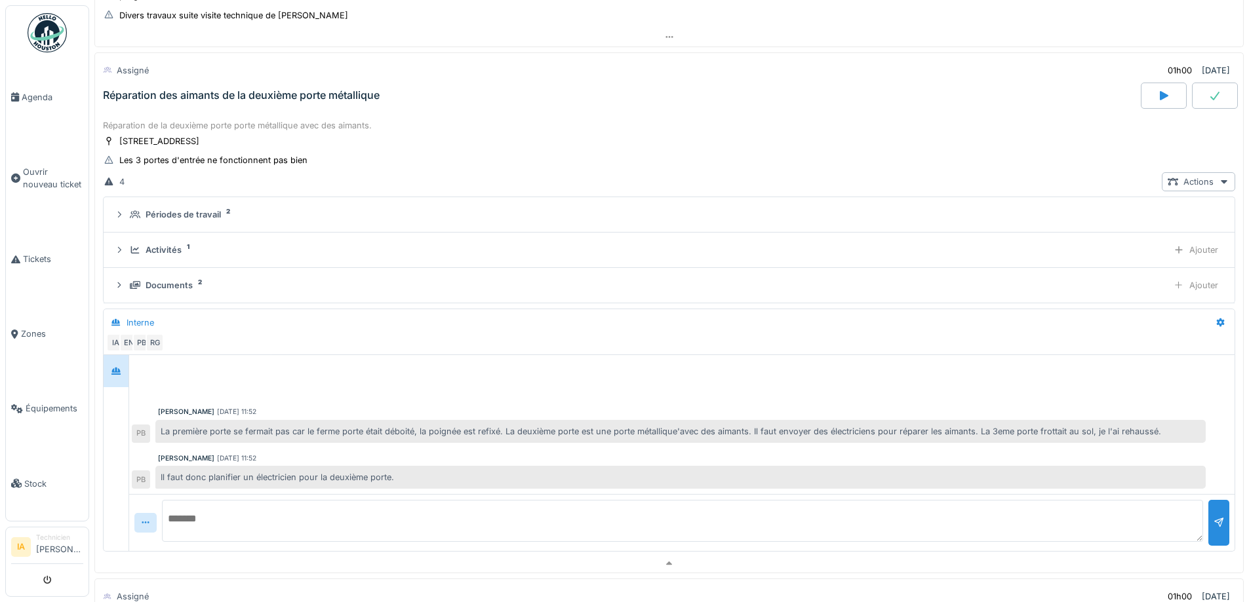
click at [267, 96] on div "Réparation des aimants de la deuxième porte métallique" at bounding box center [241, 95] width 277 height 12
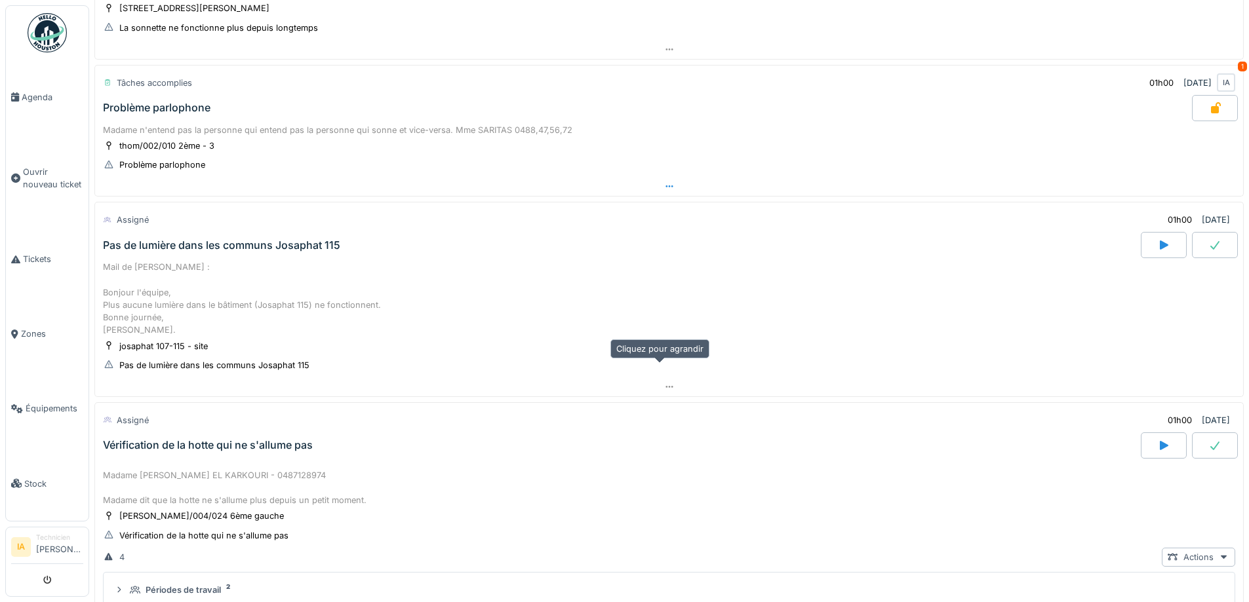
scroll to position [511, 0]
